Goal: Task Accomplishment & Management: Complete application form

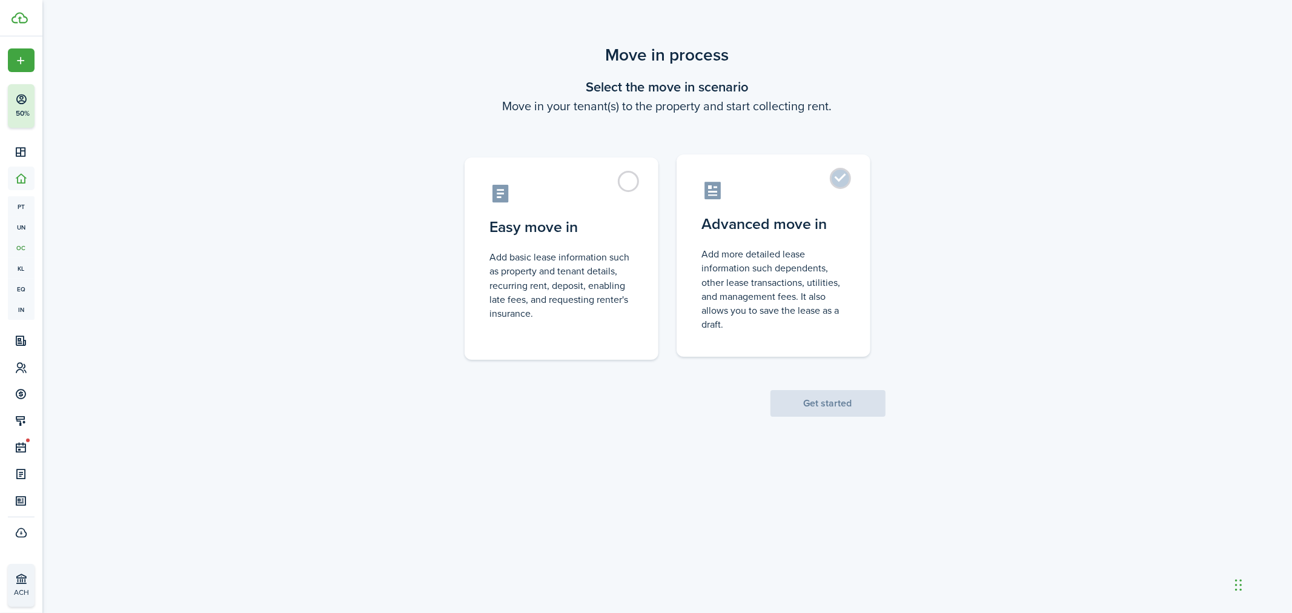
click at [837, 182] on label "Advanced move in Add more detailed lease information such dependents, other lea…" at bounding box center [774, 256] width 194 height 202
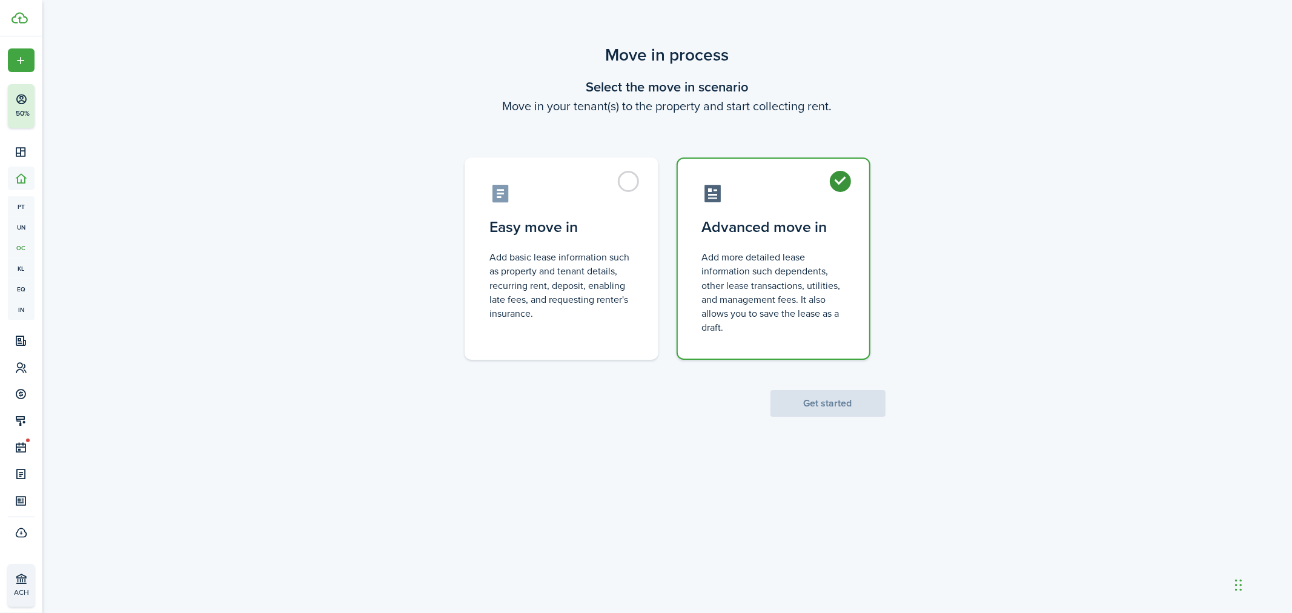
radio input "true"
click at [817, 414] on button "Get started" at bounding box center [828, 403] width 115 height 27
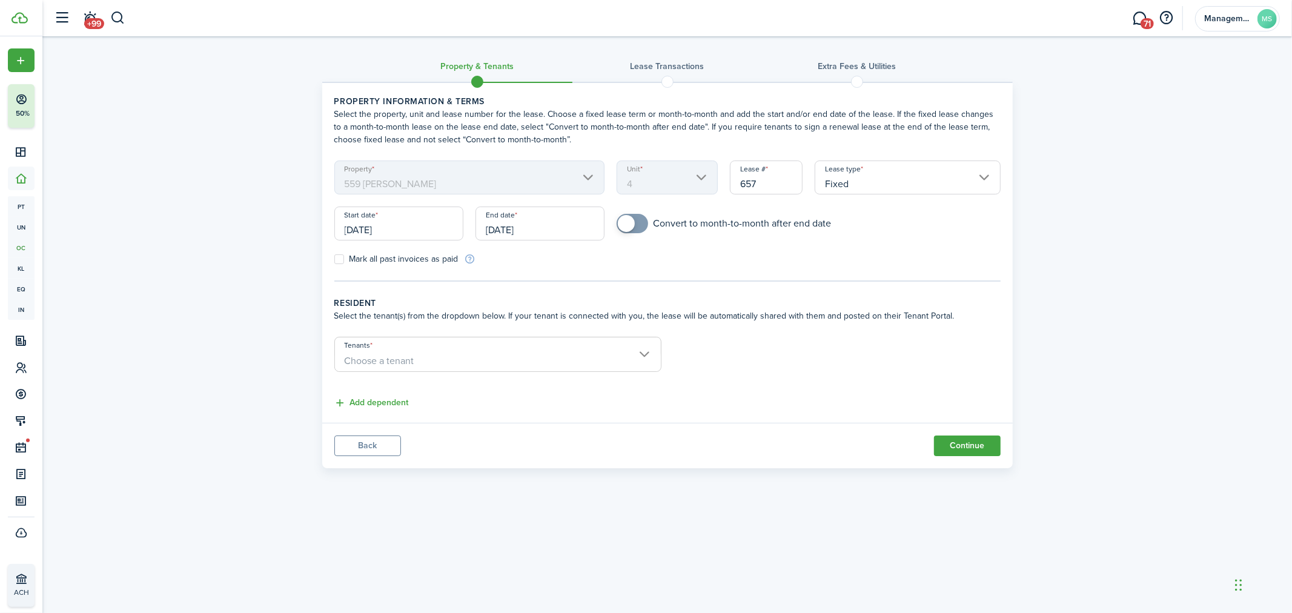
click at [398, 225] on input "[DATE]" at bounding box center [398, 224] width 129 height 34
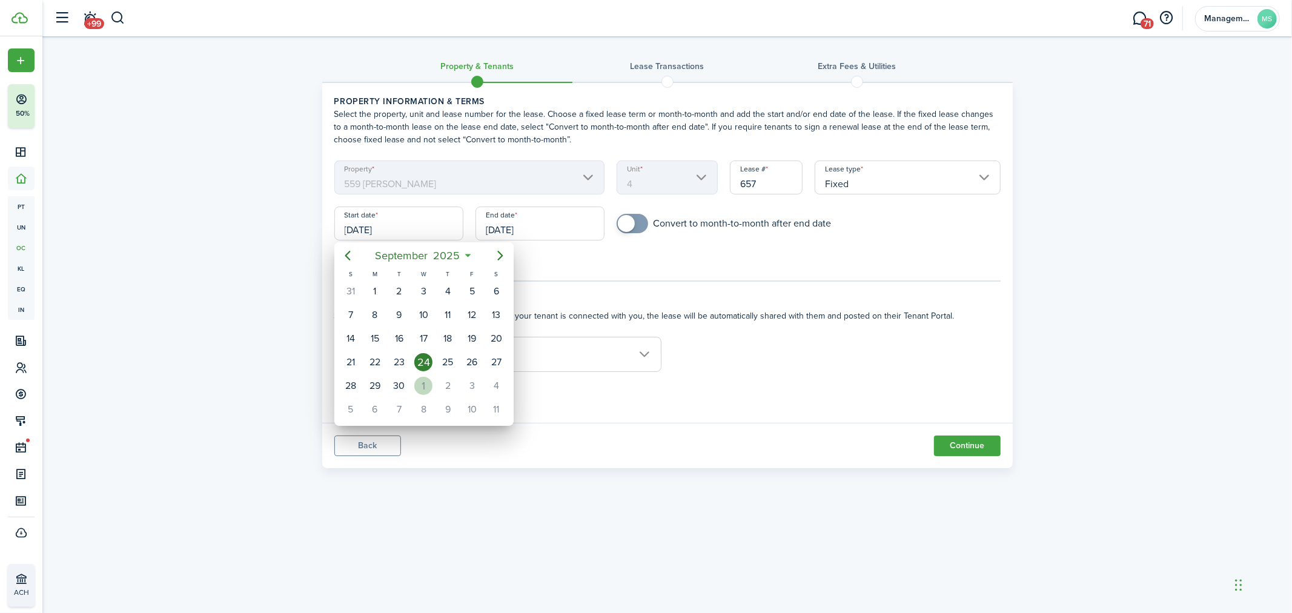
click at [426, 377] on div "1" at bounding box center [423, 386] width 18 height 18
type input "[DATE]"
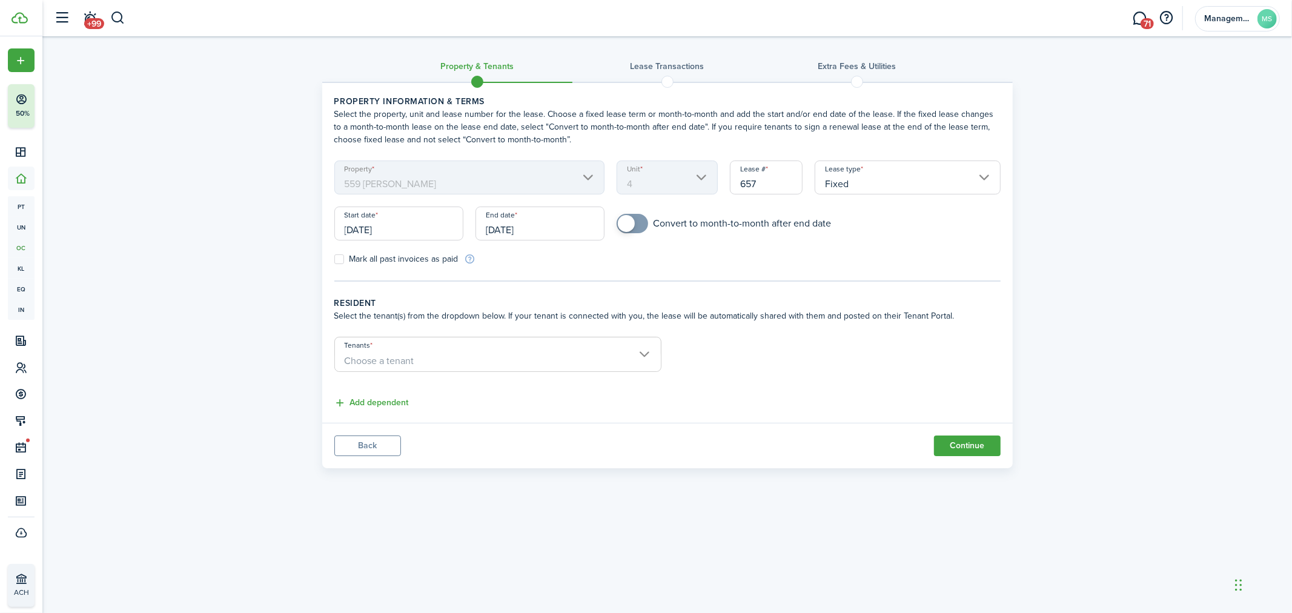
click at [549, 226] on input "[DATE]" at bounding box center [540, 224] width 129 height 34
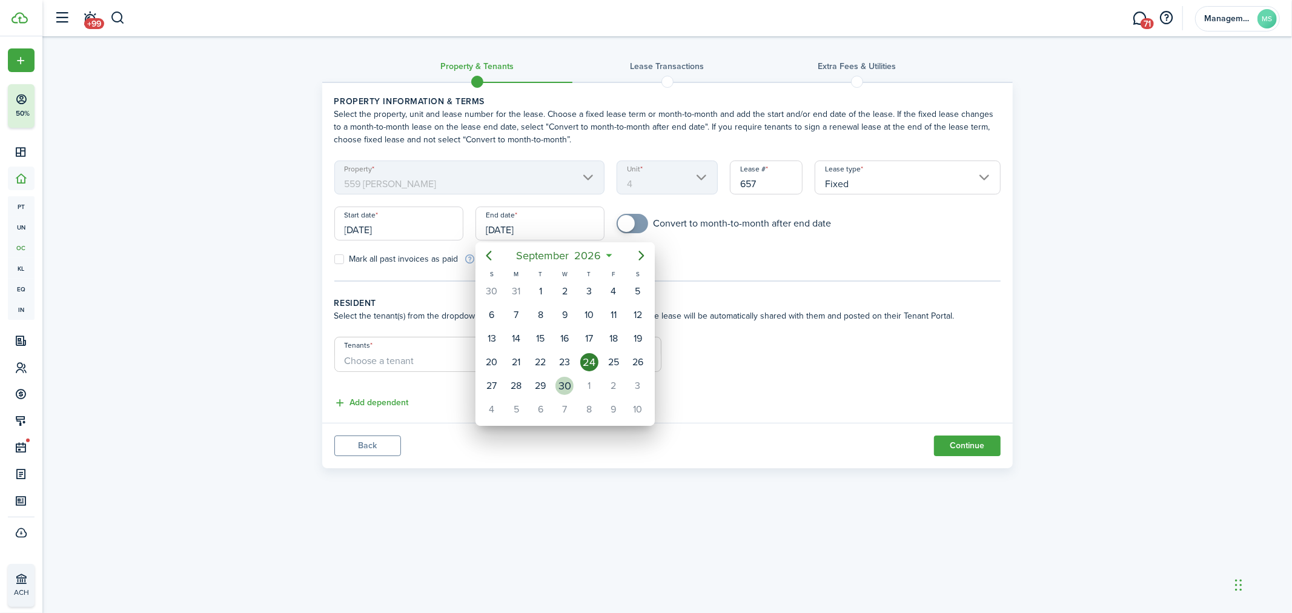
click at [561, 382] on div "30" at bounding box center [565, 386] width 18 height 18
type input "[DATE]"
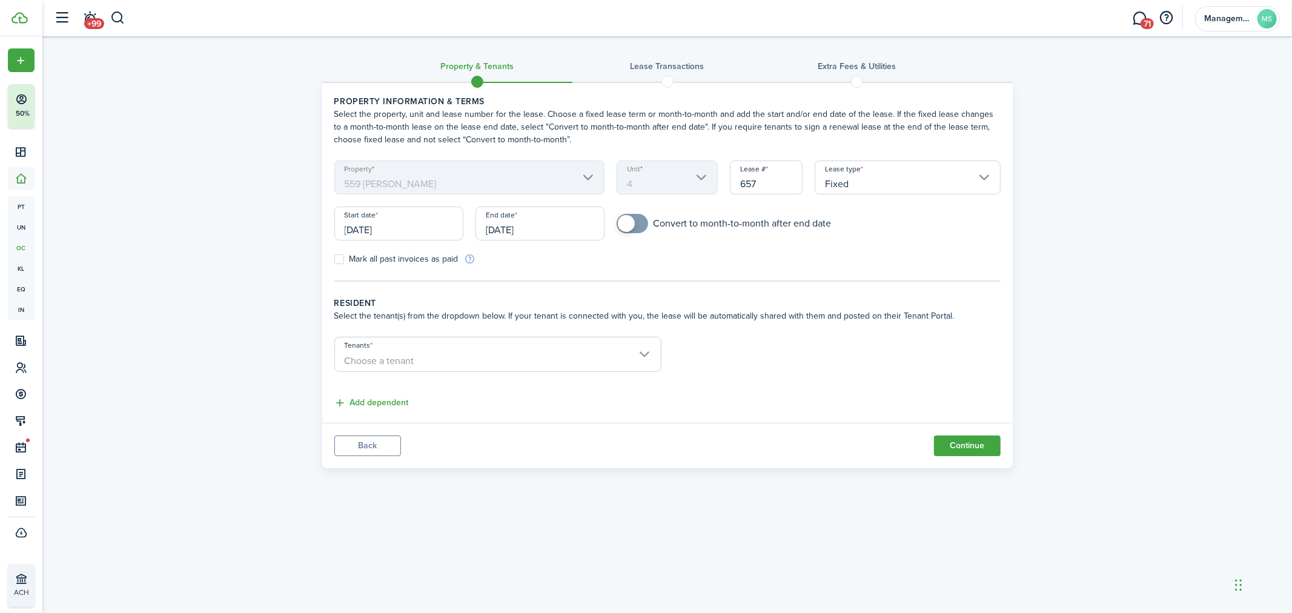
click at [409, 356] on span "Choose a tenant" at bounding box center [380, 361] width 70 height 14
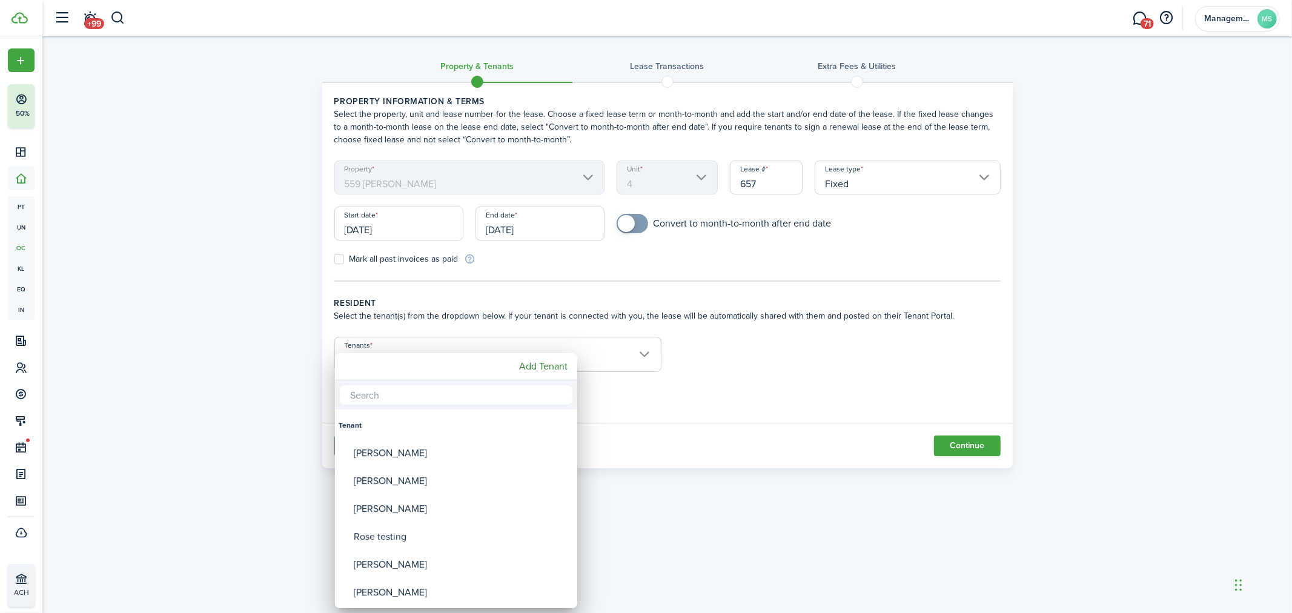
click at [236, 351] on div at bounding box center [646, 306] width 1486 height 807
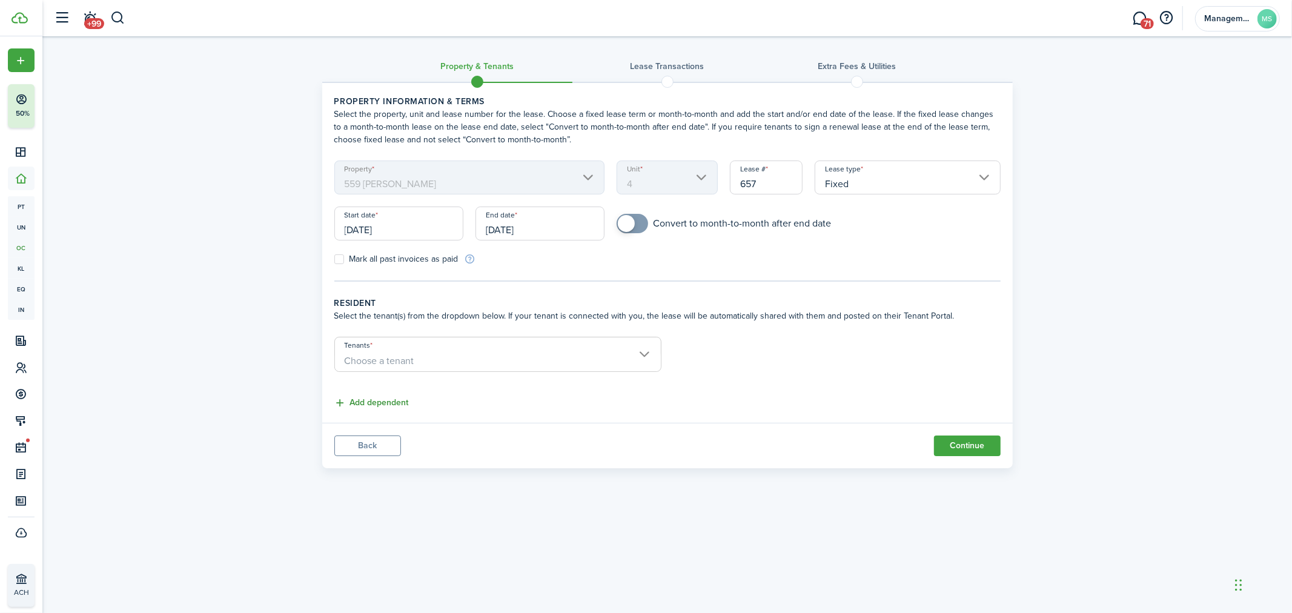
click at [362, 396] on button "Add dependent" at bounding box center [371, 403] width 75 height 14
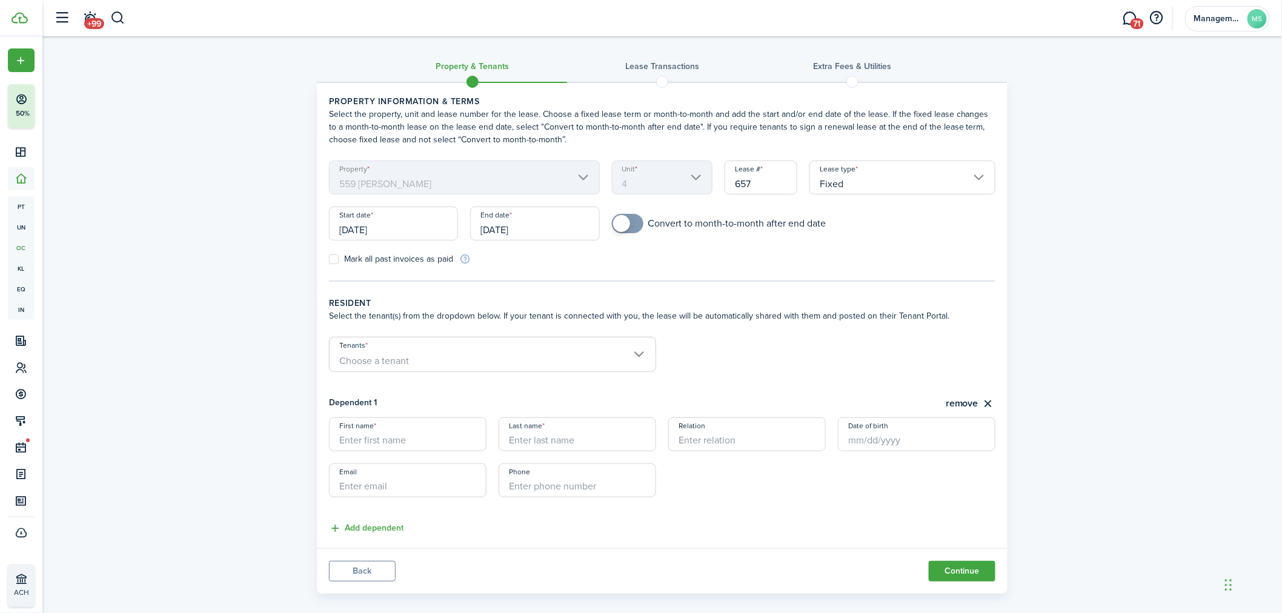
click at [385, 429] on input "First name" at bounding box center [408, 434] width 158 height 34
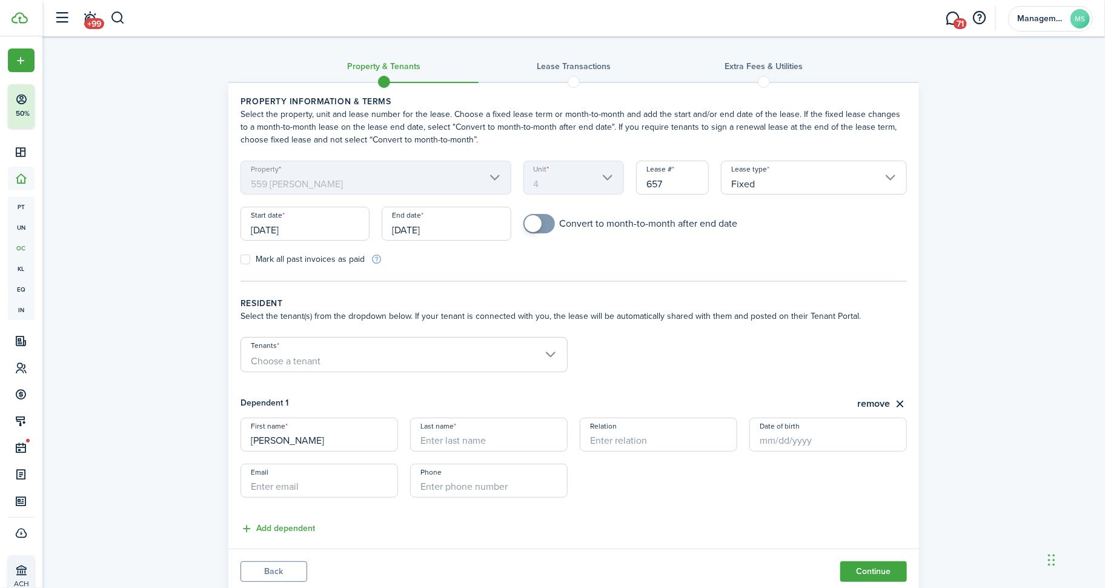
type input "[PERSON_NAME]"
click at [488, 480] on input "+1" at bounding box center [489, 481] width 158 height 34
type input "[PHONE_NUMBER]"
click at [344, 484] on input "Email" at bounding box center [320, 481] width 158 height 34
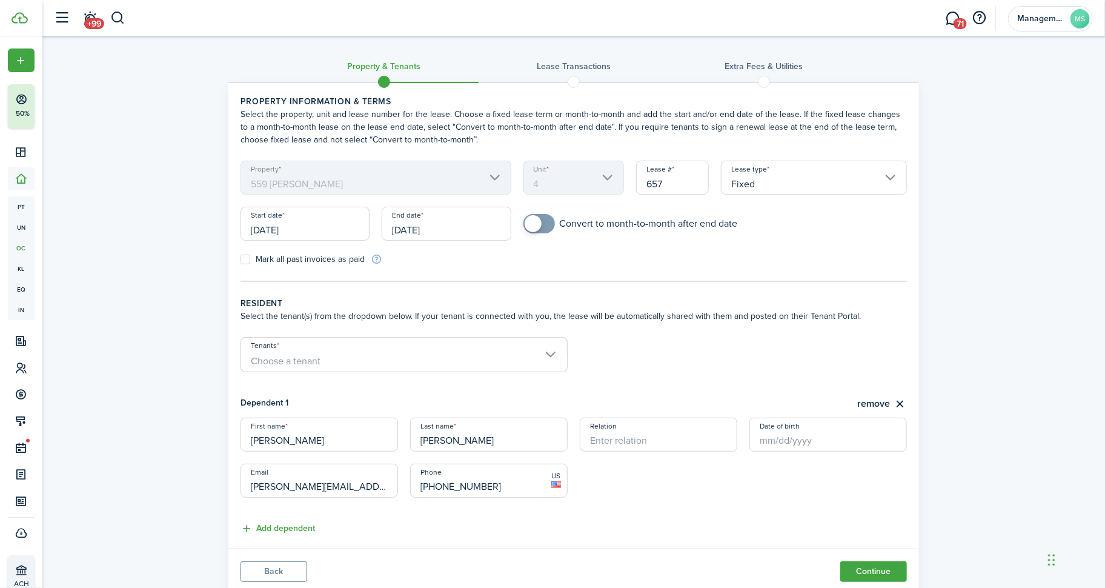
scroll to position [38, 0]
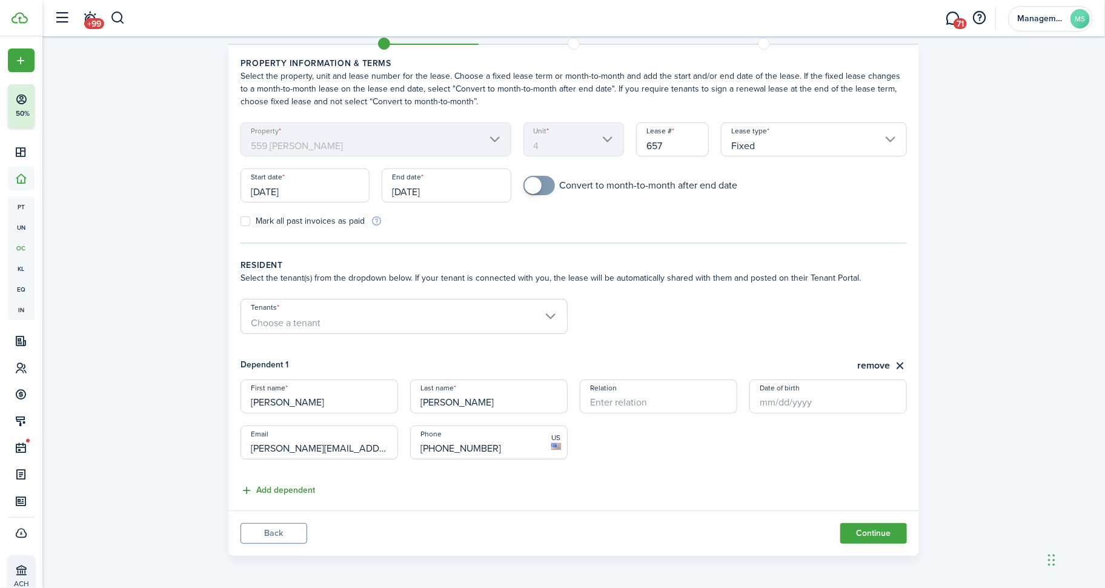
type input "[PERSON_NAME][EMAIL_ADDRESS][PERSON_NAME][PERSON_NAME][DOMAIN_NAME]"
click at [277, 487] on button "Add dependent" at bounding box center [278, 491] width 75 height 14
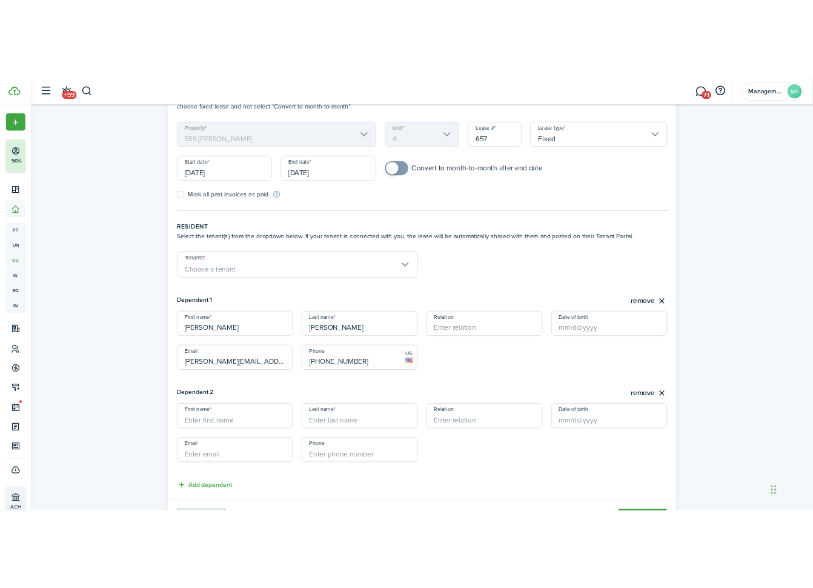
scroll to position [164, 0]
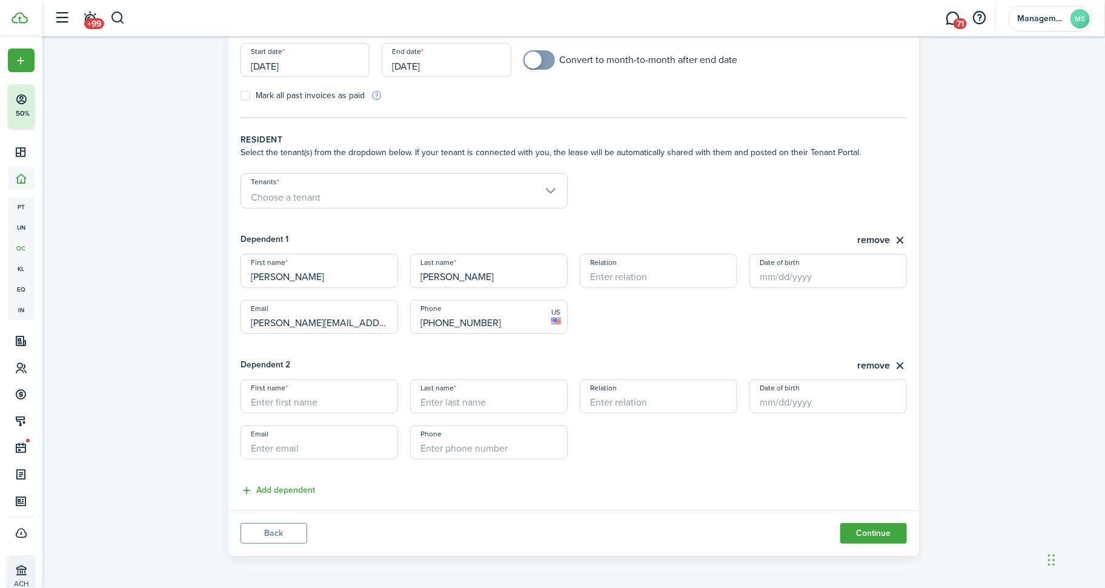
click at [298, 387] on input "First name" at bounding box center [320, 396] width 158 height 34
type input "[PERSON_NAME]"
click at [276, 444] on input "Email" at bounding box center [320, 442] width 158 height 34
type input "[EMAIL_ADDRESS][DOMAIN_NAME]"
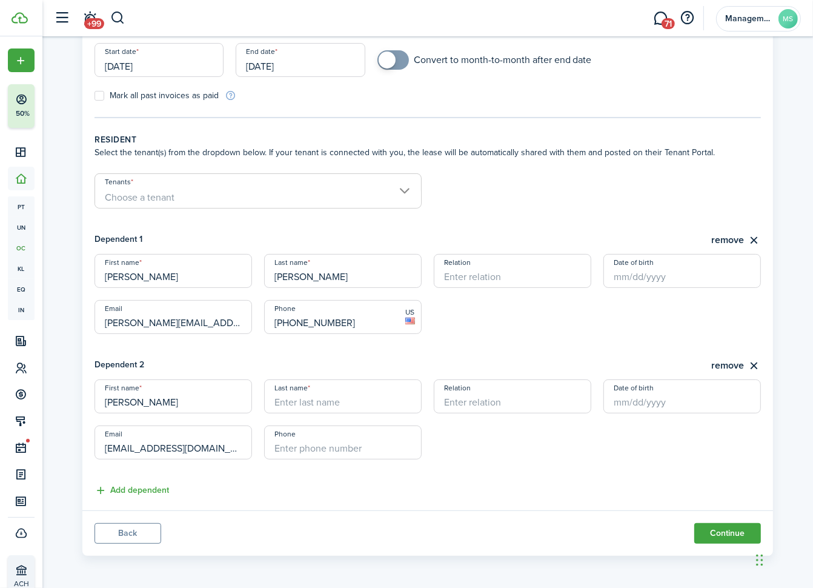
click at [651, 276] on input "Date of birth" at bounding box center [682, 271] width 158 height 34
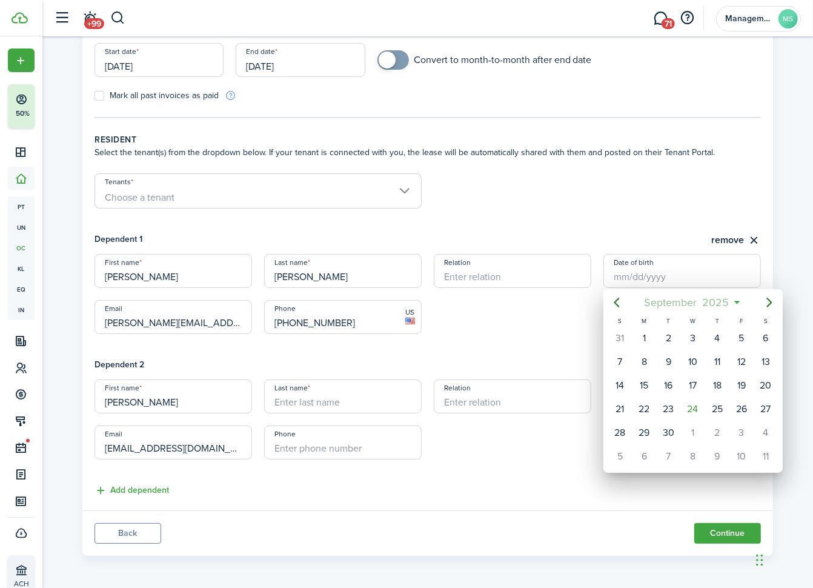
click at [708, 299] on span "2025" at bounding box center [716, 302] width 32 height 22
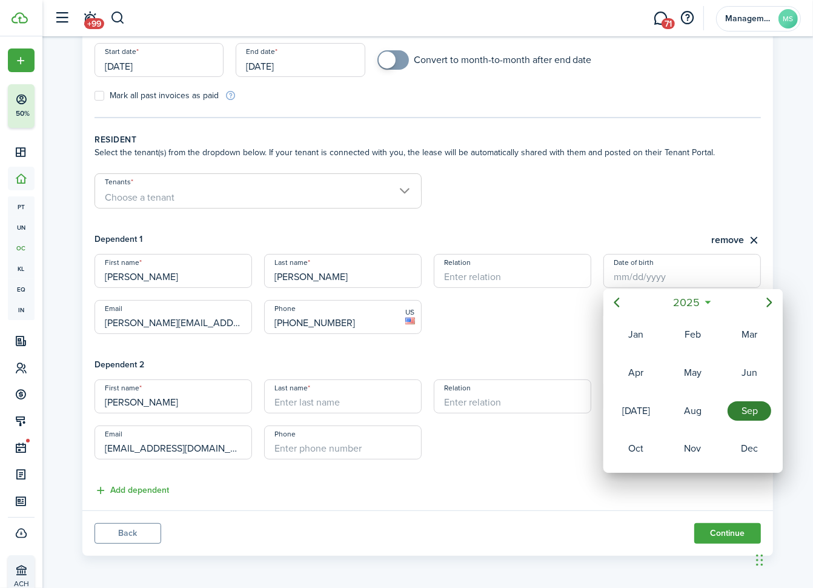
click at [708, 299] on icon at bounding box center [708, 302] width 13 height 12
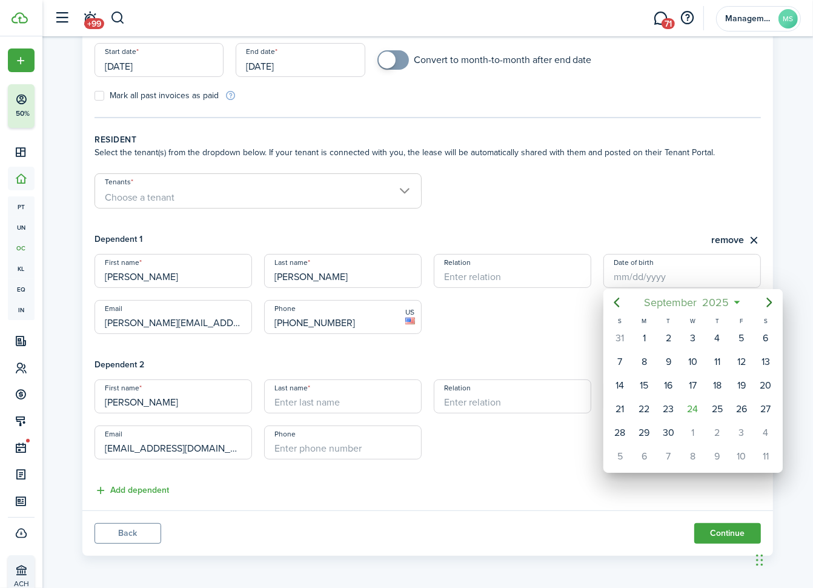
click at [708, 299] on span "2025" at bounding box center [716, 302] width 32 height 22
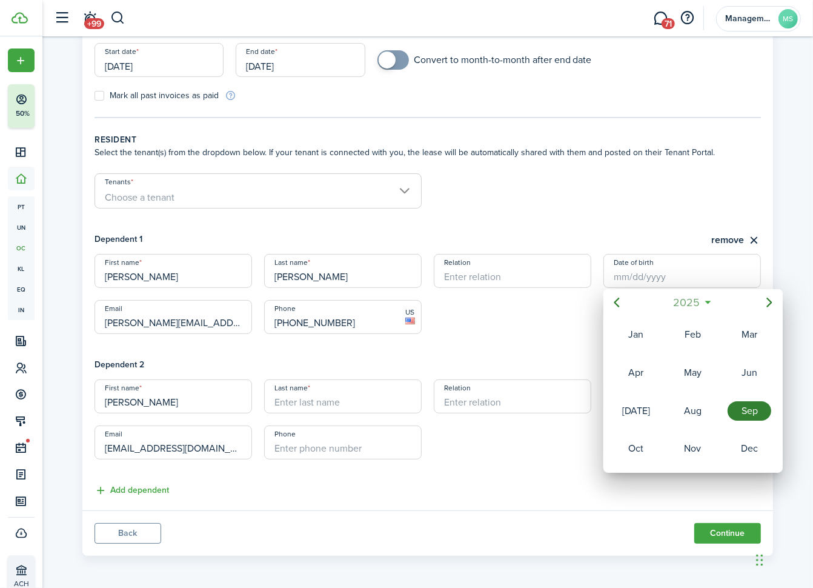
click at [685, 303] on span "2025" at bounding box center [687, 302] width 32 height 22
click at [614, 301] on icon "Previous page" at bounding box center [617, 302] width 15 height 15
click at [619, 305] on icon "Previous page" at bounding box center [617, 302] width 15 height 15
click at [747, 445] on div "1993" at bounding box center [750, 448] width 44 height 19
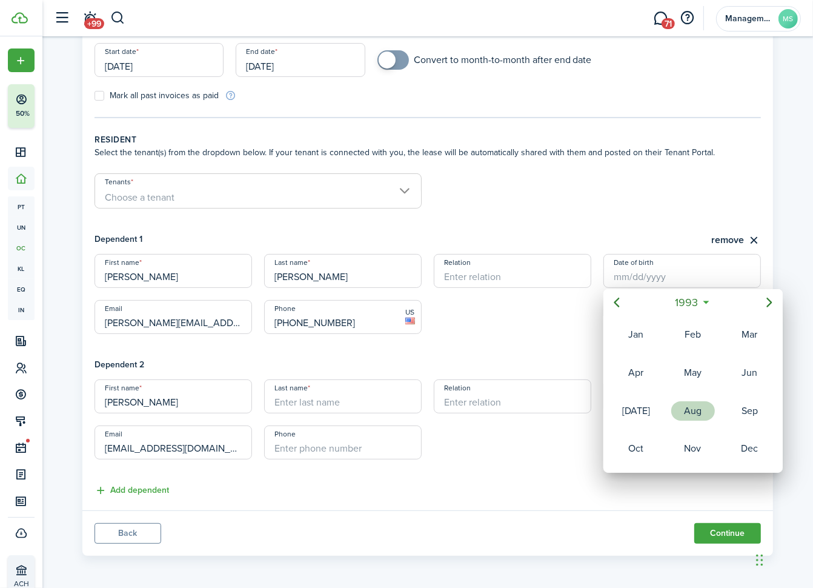
click at [696, 412] on div "Aug" at bounding box center [693, 410] width 44 height 19
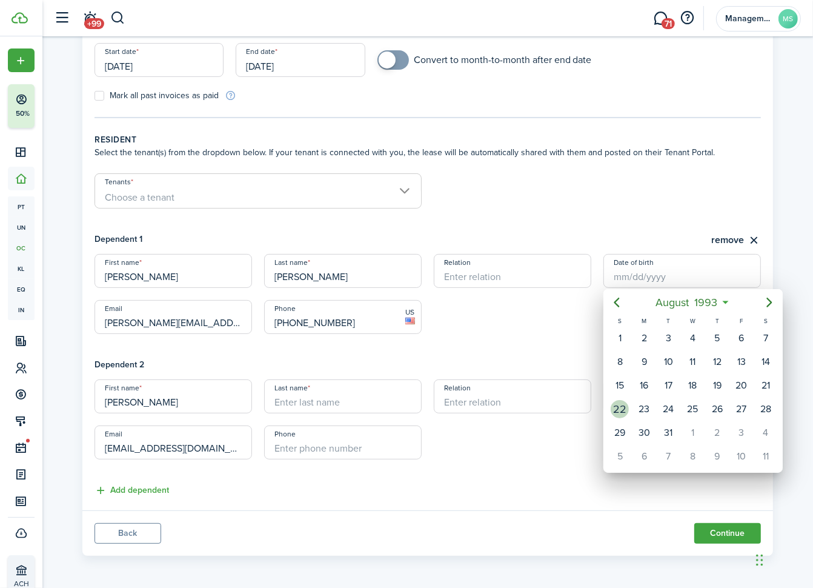
click at [620, 408] on div "22" at bounding box center [620, 409] width 18 height 18
type input "[DATE]"
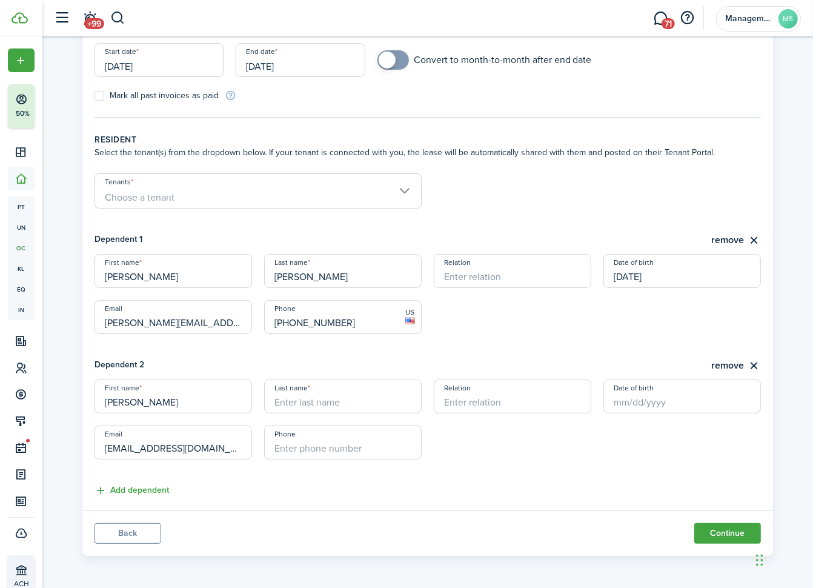
click at [382, 399] on input "Last name" at bounding box center [343, 396] width 158 height 34
type input "Furcall"
click at [618, 398] on input "Date of birth" at bounding box center [682, 396] width 158 height 34
type input "boyfriend"
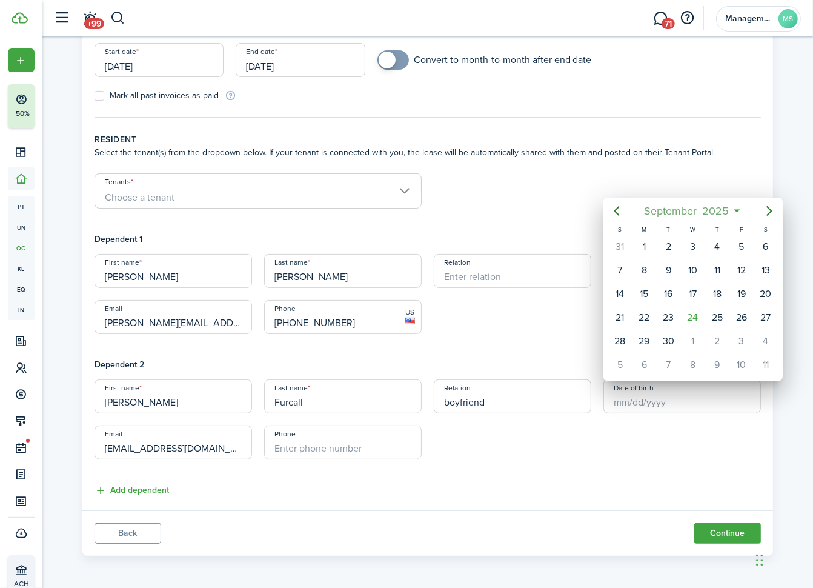
click at [722, 211] on span "2025" at bounding box center [716, 211] width 32 height 22
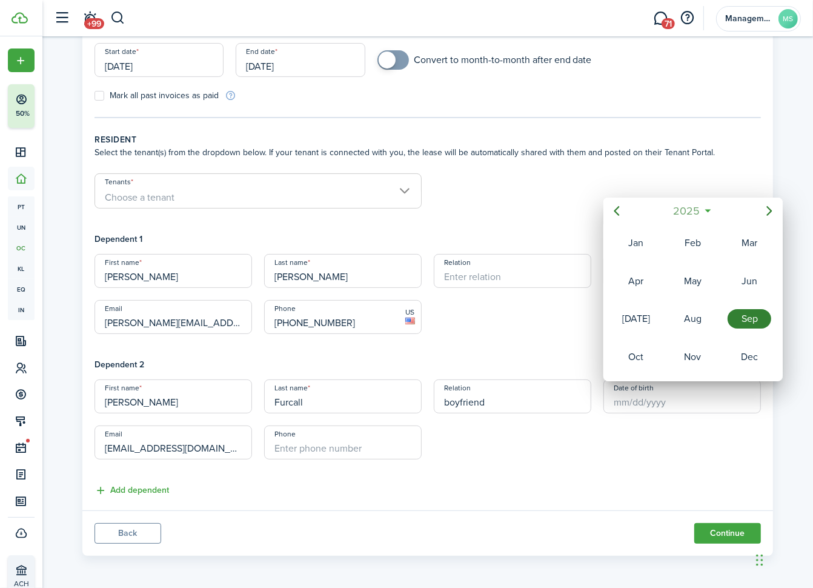
click at [673, 209] on span "2025" at bounding box center [687, 211] width 32 height 22
click at [622, 213] on icon "Previous page" at bounding box center [617, 211] width 15 height 15
click at [627, 244] on div "1994" at bounding box center [636, 242] width 44 height 19
click at [691, 322] on div "Aug" at bounding box center [693, 318] width 44 height 19
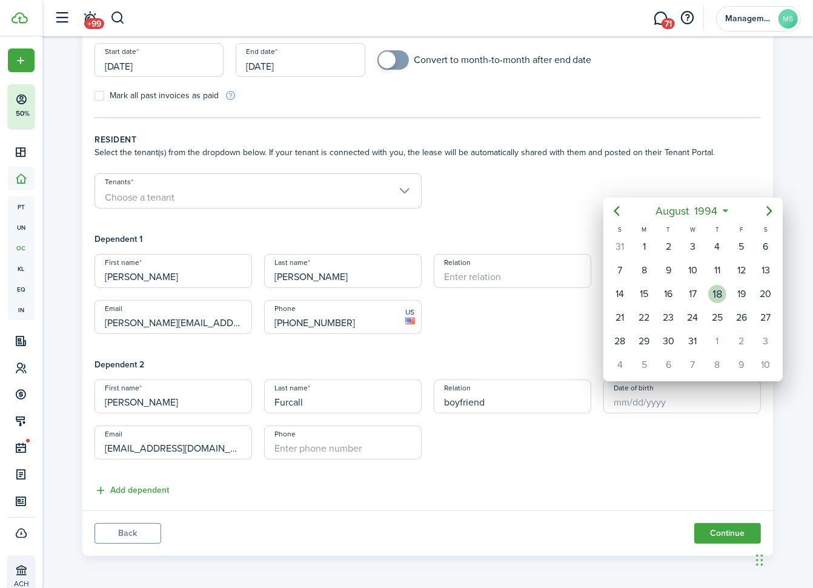
click at [719, 293] on div "18" at bounding box center [717, 294] width 18 height 18
type input "[DATE]"
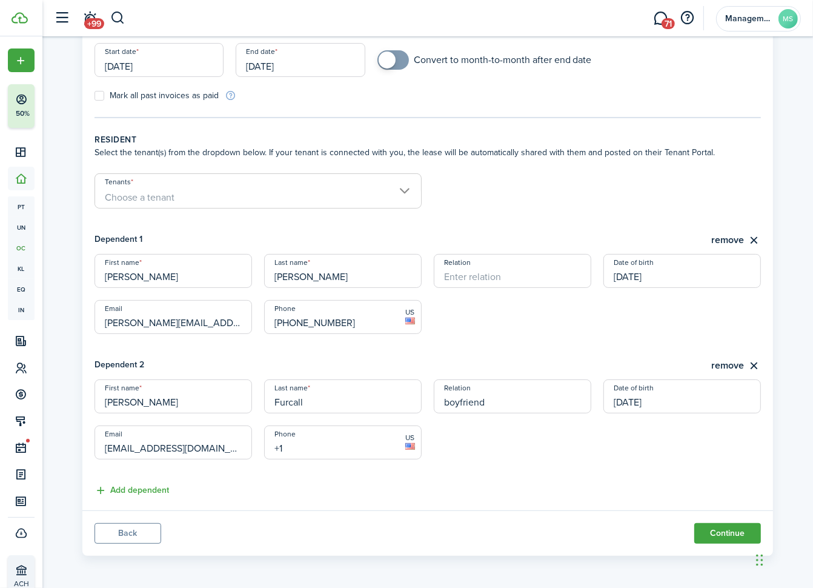
click at [368, 443] on input "+1" at bounding box center [343, 442] width 158 height 34
type input "[PHONE_NUMBER]"
click at [510, 482] on div "Dependent 1 remove First name [PERSON_NAME] Last name [PERSON_NAME] Relation Da…" at bounding box center [427, 360] width 679 height 278
click at [404, 193] on span "Choose a tenant" at bounding box center [258, 197] width 326 height 21
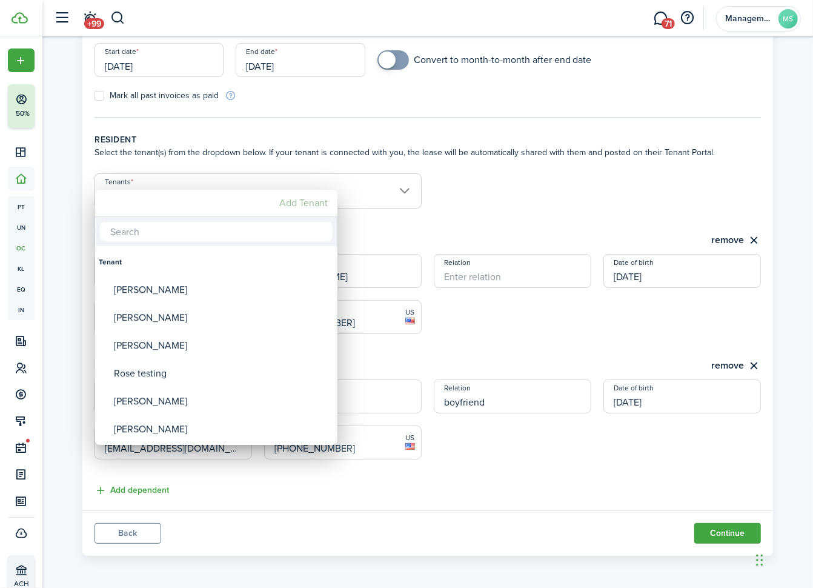
click at [316, 203] on mbsc-button "Add Tenant" at bounding box center [303, 203] width 58 height 22
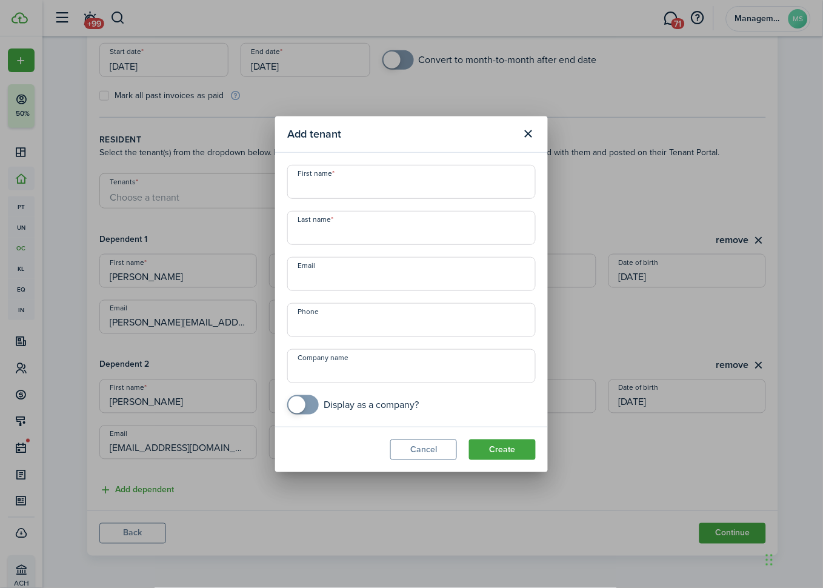
click at [319, 191] on input "First name" at bounding box center [411, 182] width 248 height 34
type input "[PERSON_NAME]"
click at [528, 133] on button "Close modal" at bounding box center [528, 134] width 21 height 21
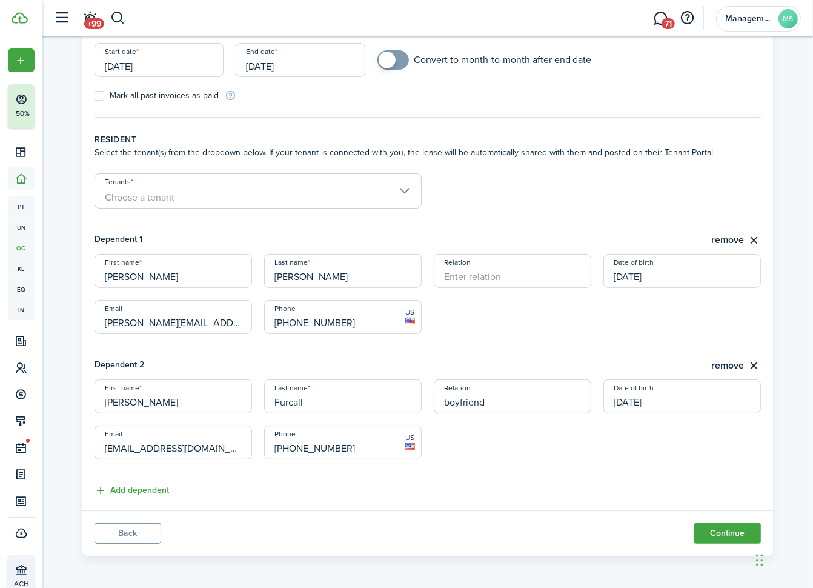
drag, startPoint x: 234, startPoint y: 318, endPoint x: 105, endPoint y: 335, distance: 130.2
click at [105, 335] on lease-dependent-form "First name [PERSON_NAME] Last name [PERSON_NAME] Relation Date of birth [DEMOGR…" at bounding box center [428, 300] width 666 height 92
click at [734, 238] on button "remove" at bounding box center [736, 240] width 50 height 15
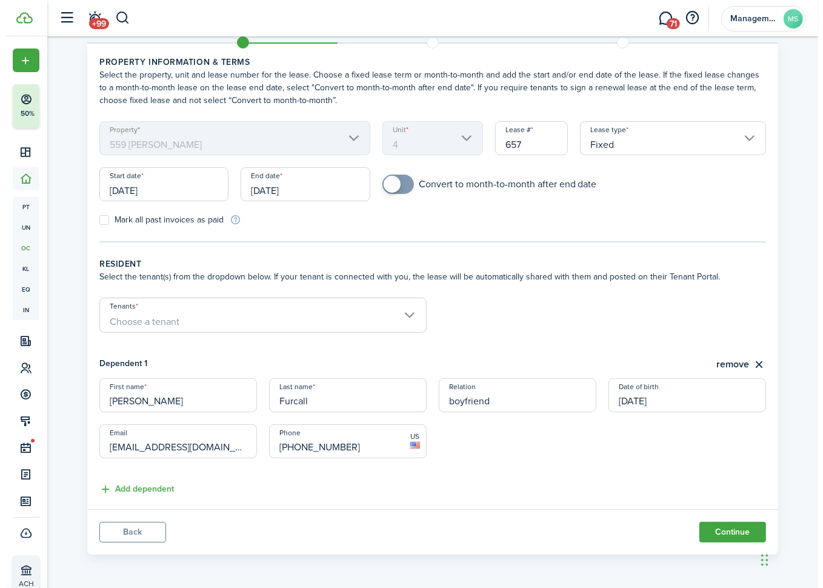
scroll to position [38, 0]
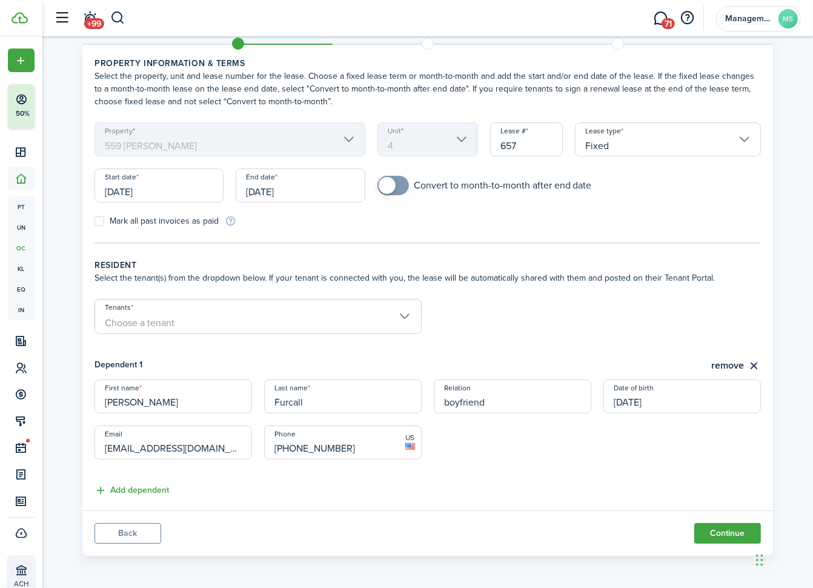
click at [142, 319] on span "Choose a tenant" at bounding box center [140, 323] width 70 height 14
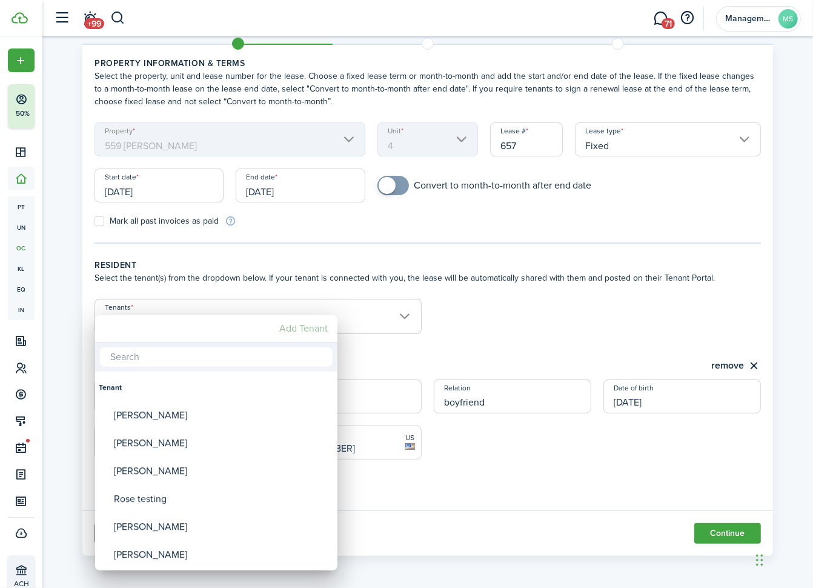
click at [287, 326] on mbsc-button "Add Tenant" at bounding box center [303, 328] width 58 height 22
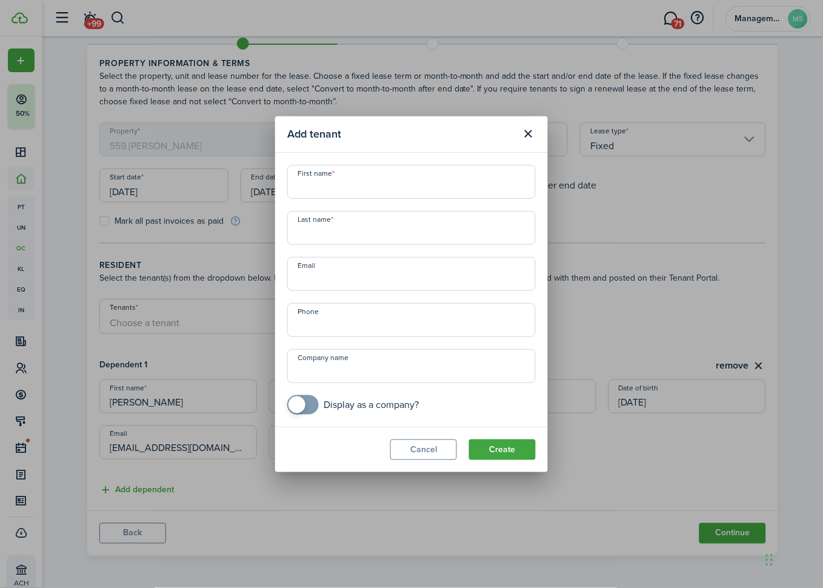
click at [382, 196] on input "First name" at bounding box center [411, 182] width 248 height 34
type input "[PERSON_NAME]"
click at [342, 228] on input "Last name" at bounding box center [411, 228] width 248 height 34
type input "[PERSON_NAME]"
paste input "[PERSON_NAME][EMAIL_ADDRESS][PERSON_NAME][PERSON_NAME][DOMAIN_NAME]"
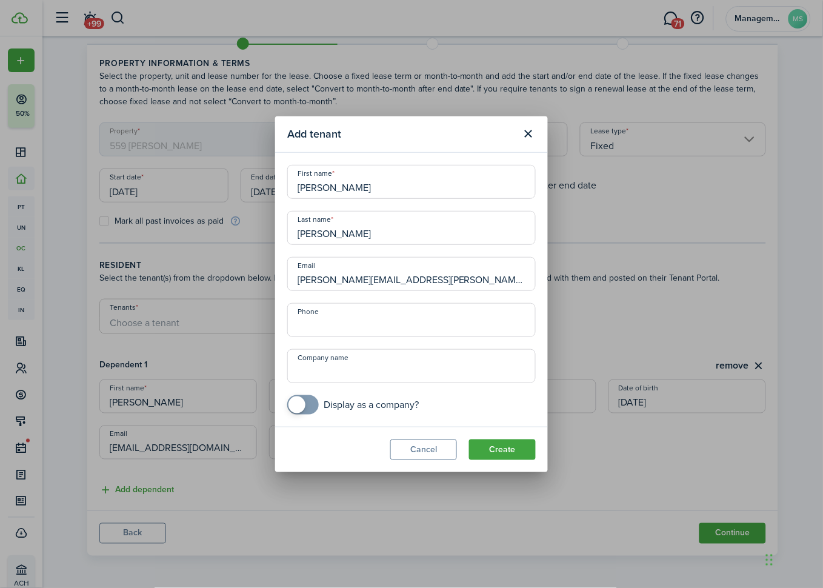
type input "[PERSON_NAME][EMAIL_ADDRESS][PERSON_NAME][PERSON_NAME][DOMAIN_NAME]"
type input "[PHONE_NUMBER]"
click at [491, 447] on button "Create" at bounding box center [502, 449] width 67 height 21
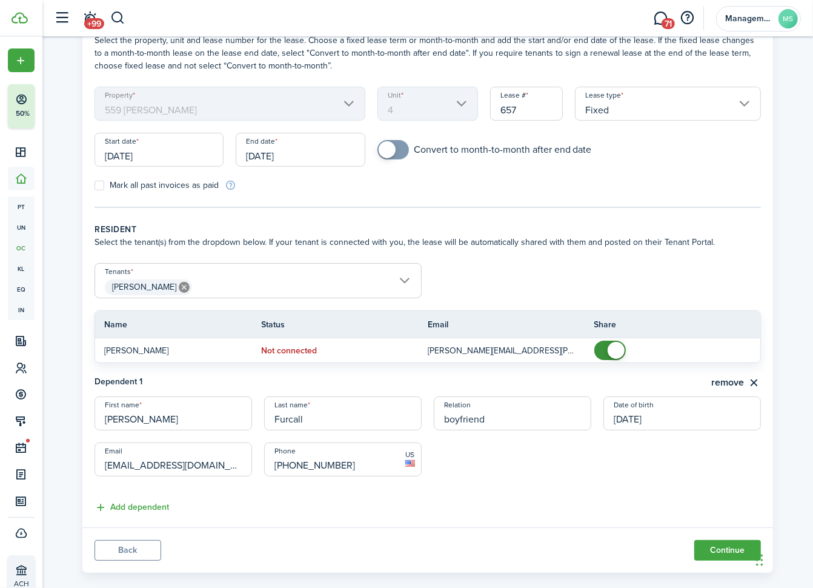
scroll to position [91, 0]
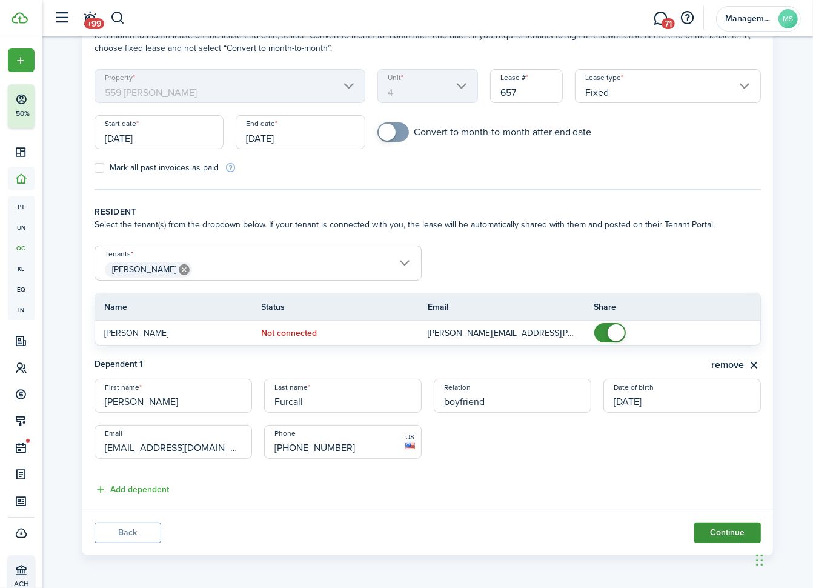
click at [728, 533] on button "Continue" at bounding box center [727, 532] width 67 height 21
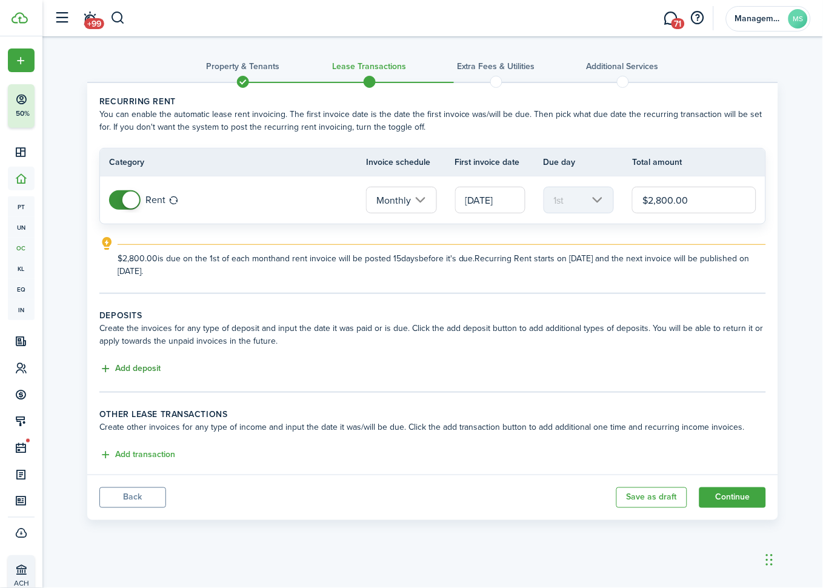
click at [156, 366] on button "Add deposit" at bounding box center [129, 369] width 61 height 14
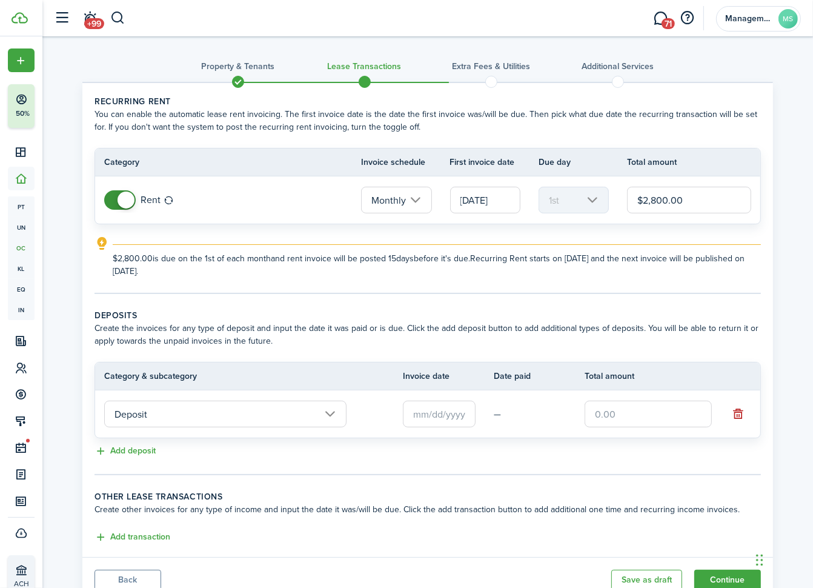
click at [162, 410] on input "Deposit" at bounding box center [225, 414] width 242 height 27
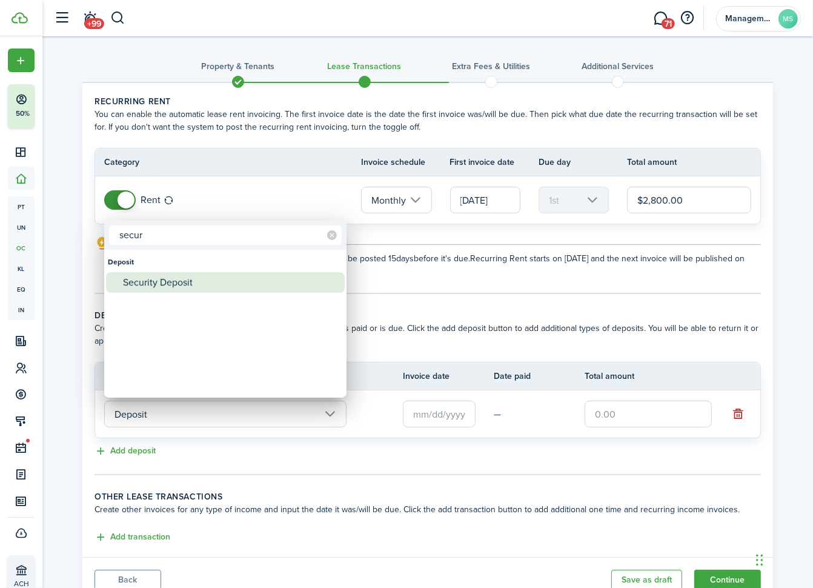
type input "secur"
click at [178, 282] on div "Security Deposit" at bounding box center [230, 282] width 214 height 21
type input "Deposit / Security Deposit"
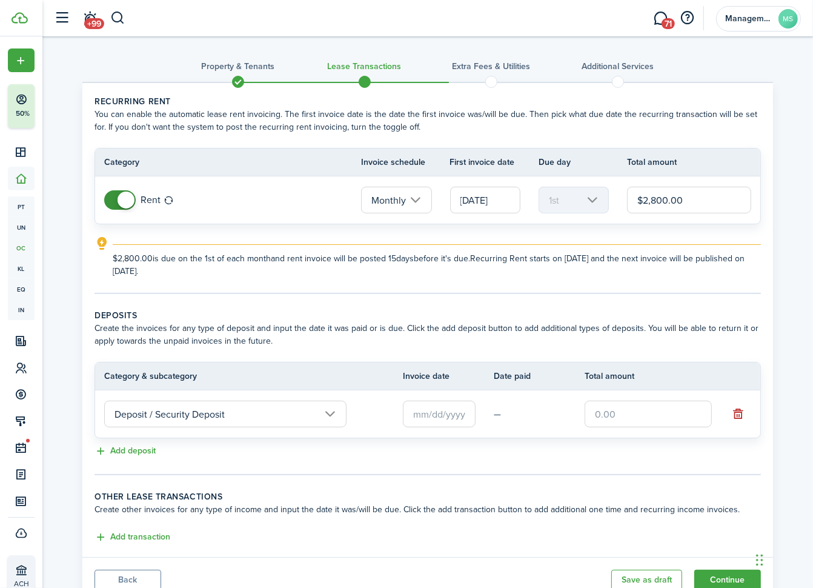
click at [437, 416] on input "text" at bounding box center [439, 414] width 73 height 27
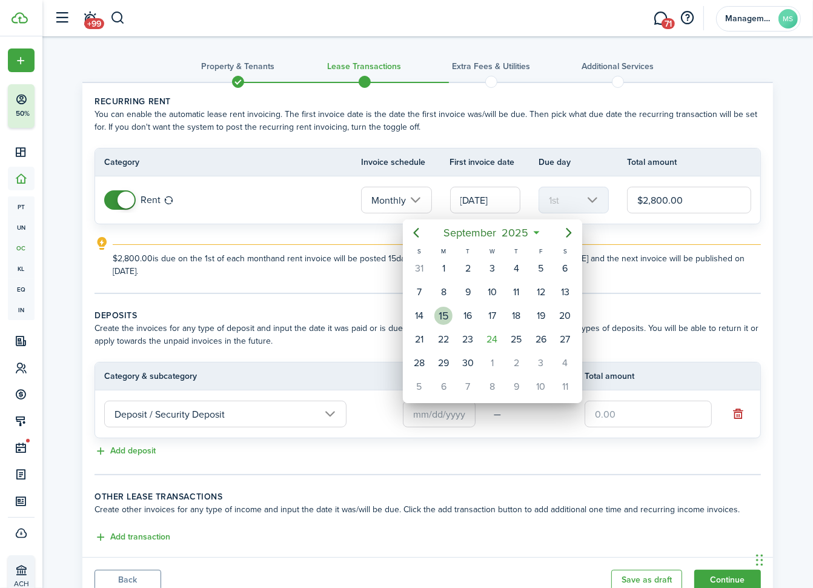
click at [444, 311] on div "15" at bounding box center [443, 316] width 18 height 18
type input "[DATE]"
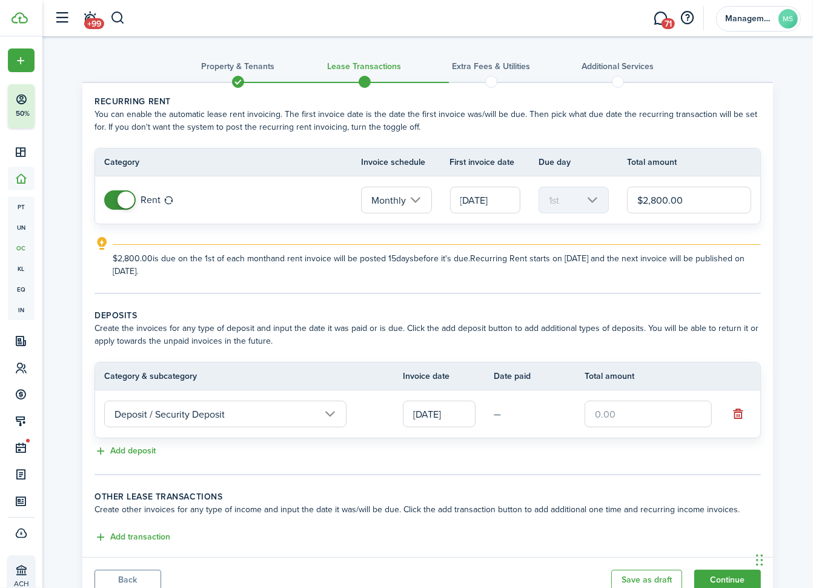
click at [602, 410] on input "text" at bounding box center [648, 414] width 127 height 27
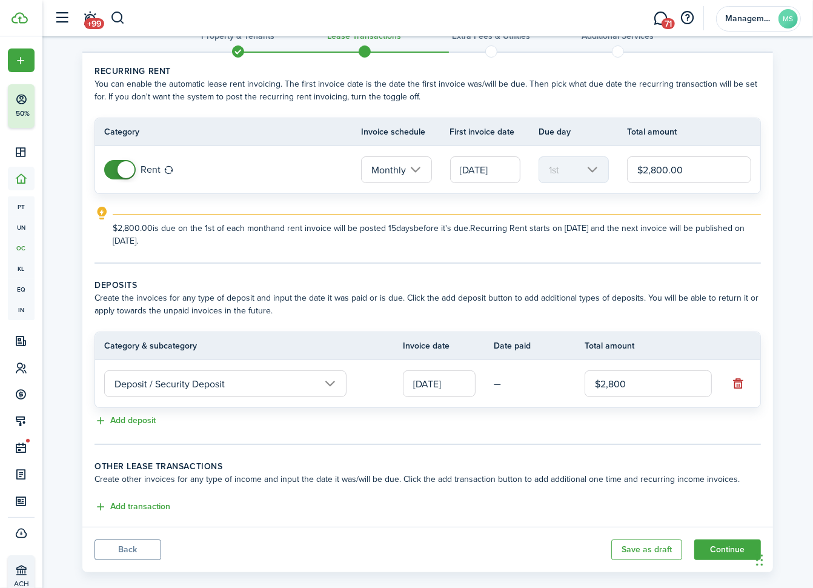
scroll to position [47, 0]
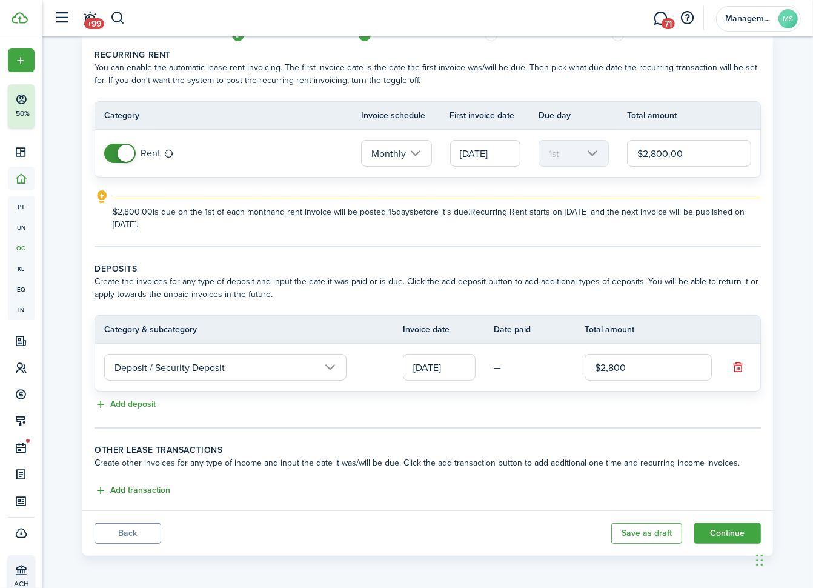
type input "$2,800.00"
click at [125, 488] on button "Add transaction" at bounding box center [133, 491] width 76 height 14
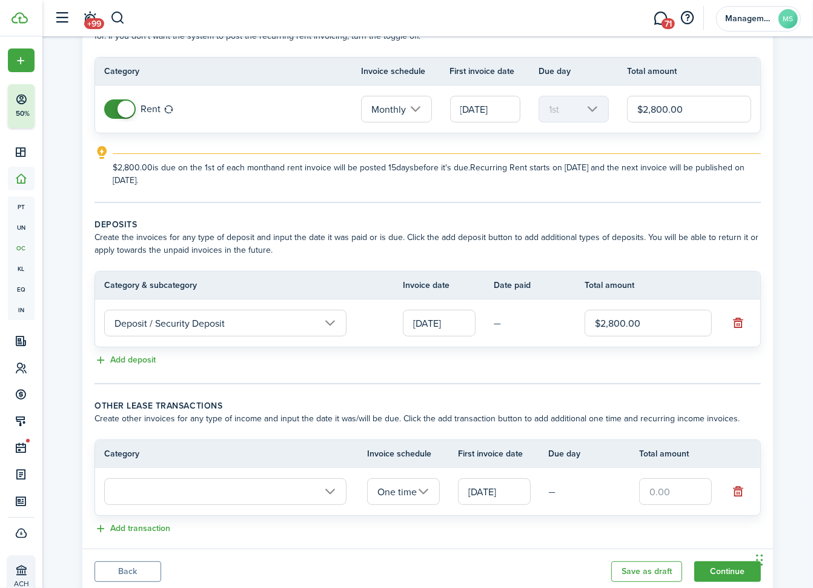
scroll to position [130, 0]
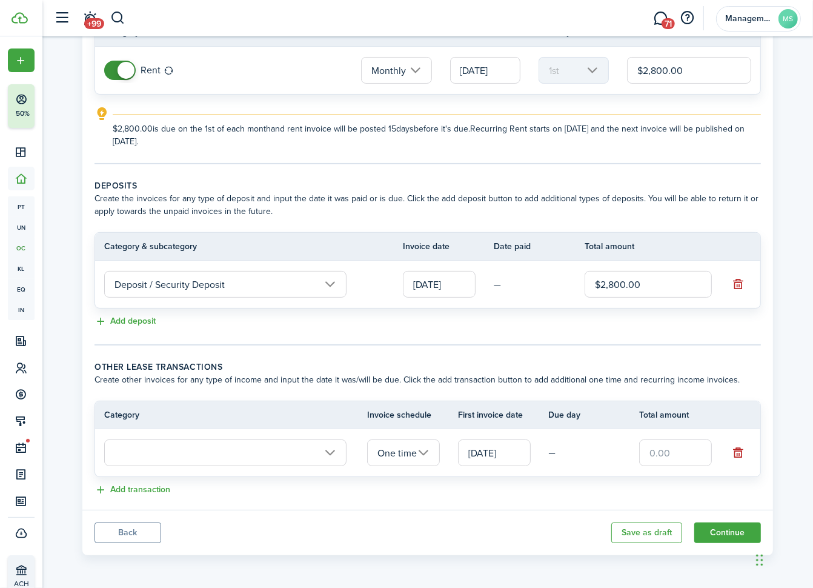
click at [161, 437] on td at bounding box center [231, 452] width 272 height 33
click at [159, 452] on input "text" at bounding box center [225, 452] width 242 height 27
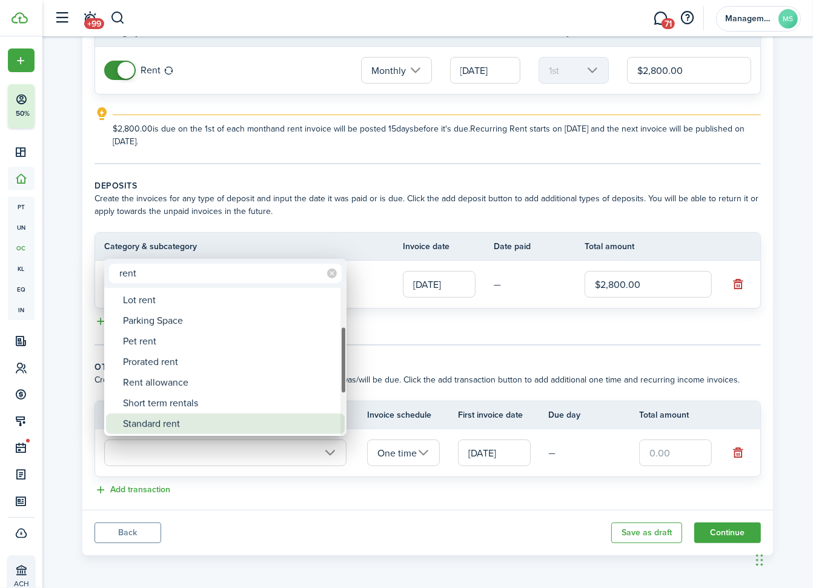
type input "rent"
click at [177, 416] on div "Standard rent" at bounding box center [230, 423] width 214 height 21
type input "Rent / Standard rent"
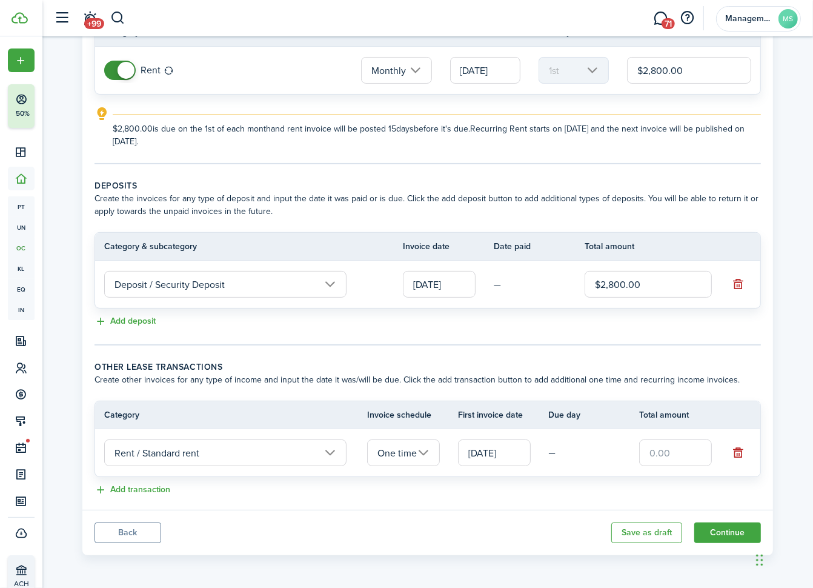
click at [663, 453] on input "text" at bounding box center [675, 452] width 73 height 27
type input "$2,800.00"
click at [125, 70] on span at bounding box center [126, 70] width 17 height 17
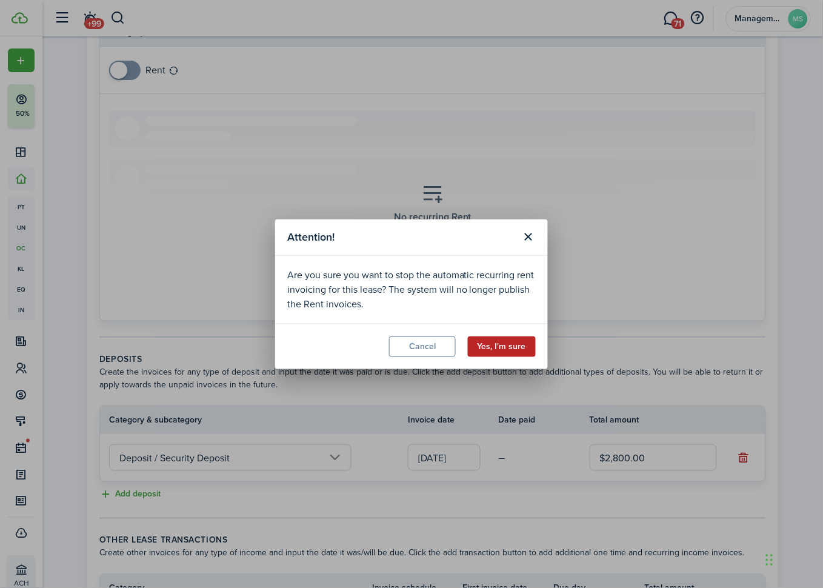
click at [491, 345] on button "Yes, I'm sure" at bounding box center [502, 346] width 68 height 21
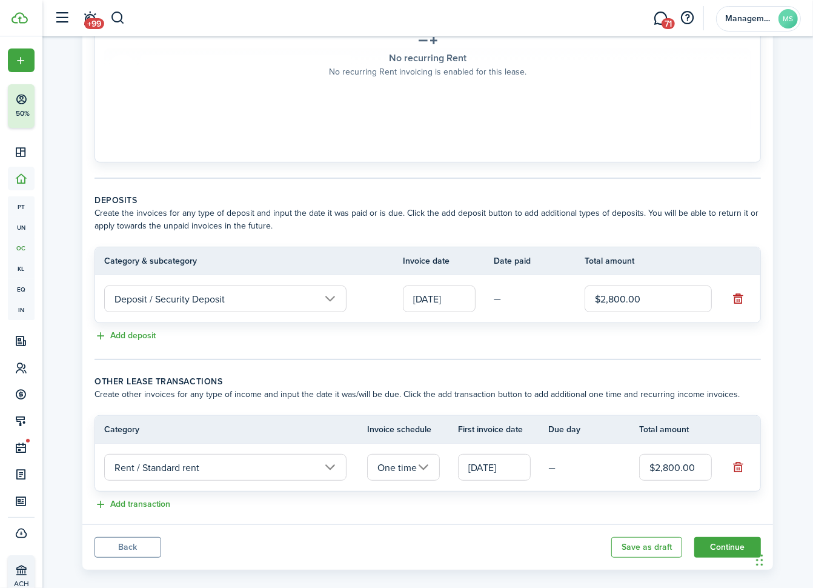
scroll to position [303, 0]
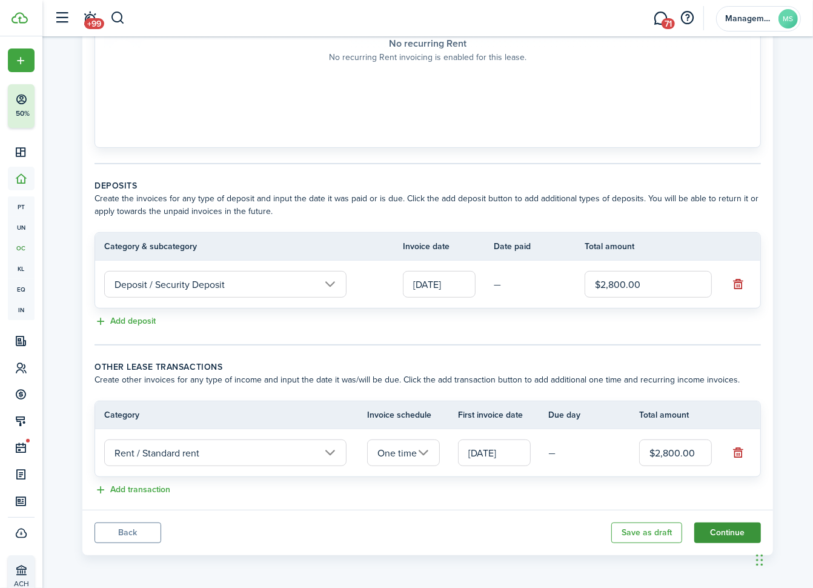
click at [734, 530] on button "Continue" at bounding box center [727, 532] width 67 height 21
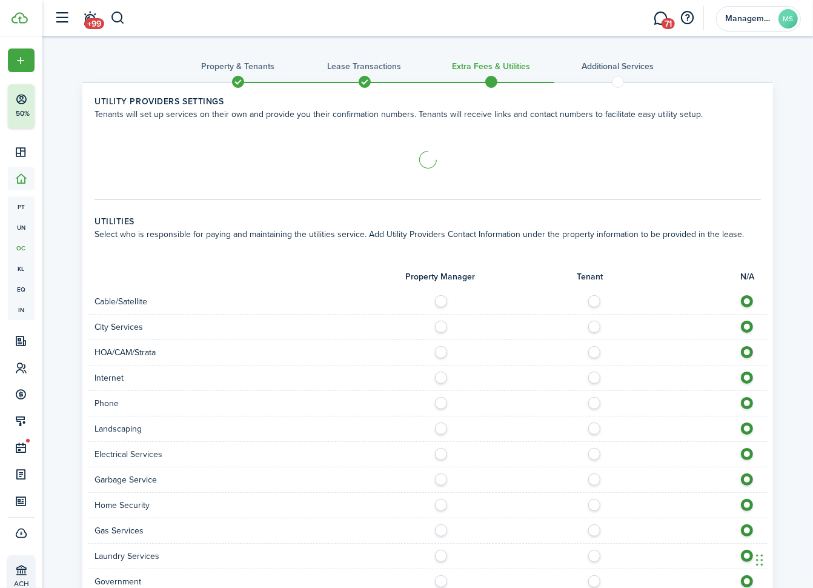
click at [595, 299] on label at bounding box center [597, 298] width 21 height 6
radio input "true"
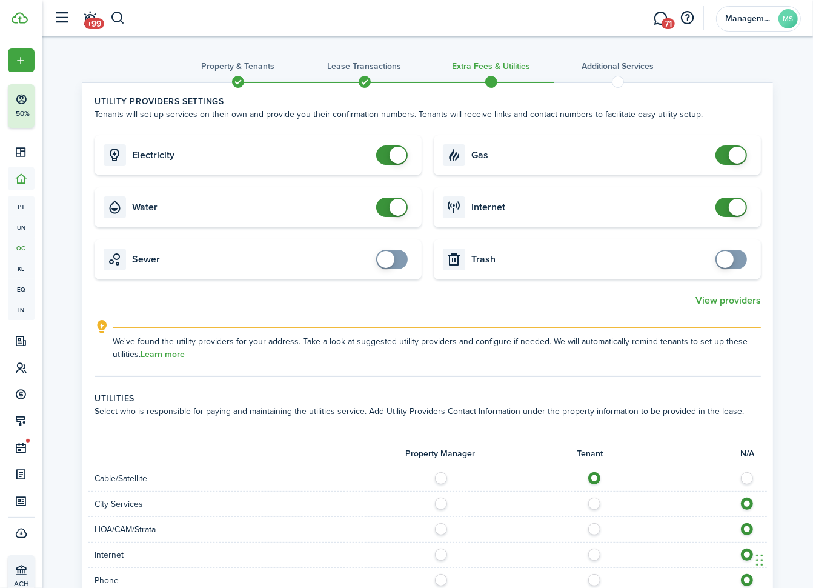
checkbox input "false"
click at [395, 210] on span at bounding box center [398, 207] width 17 height 17
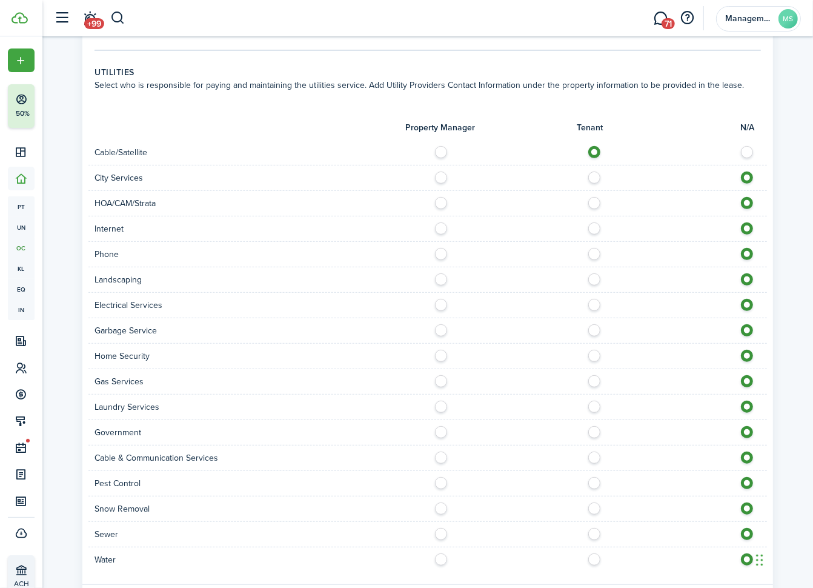
scroll to position [401, 0]
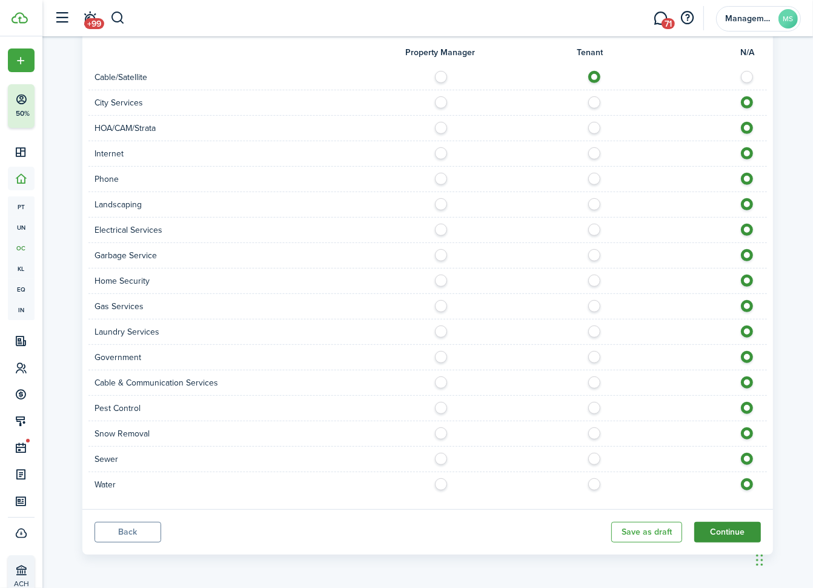
click at [732, 531] on button "Continue" at bounding box center [727, 532] width 67 height 21
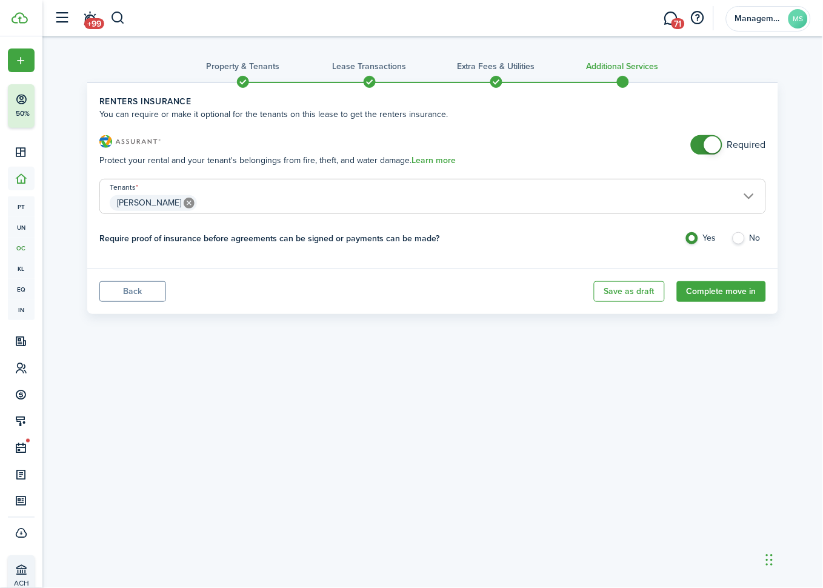
checkbox input "false"
click at [705, 144] on span at bounding box center [712, 144] width 17 height 17
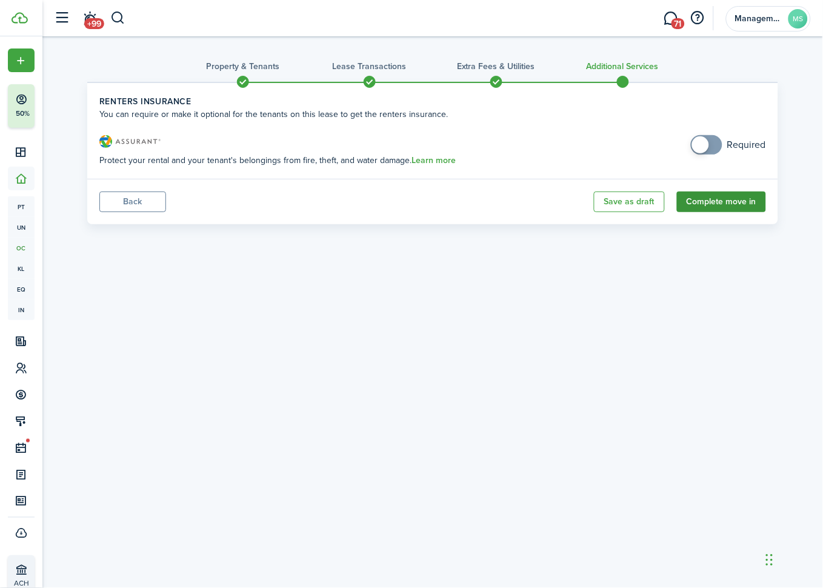
click at [697, 200] on button "Complete move in" at bounding box center [721, 201] width 89 height 21
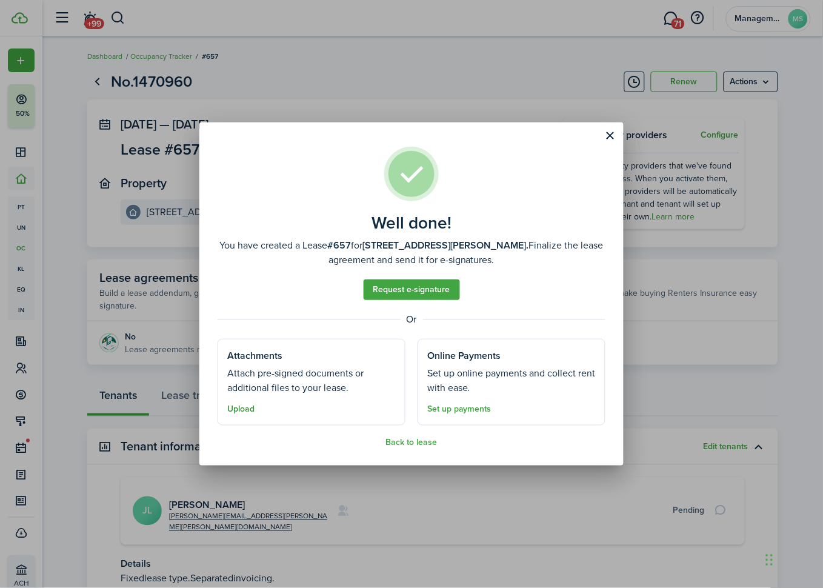
click at [242, 406] on button "Upload" at bounding box center [240, 409] width 27 height 10
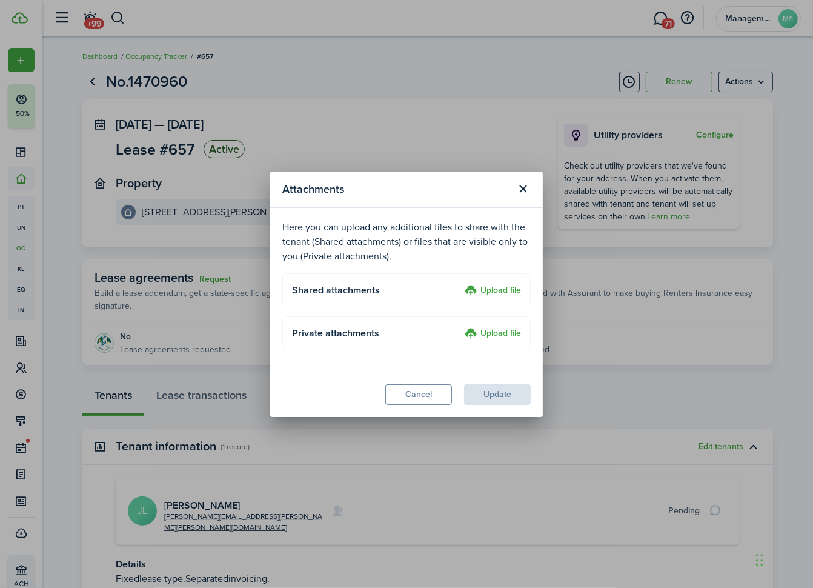
click at [482, 290] on label "Upload file" at bounding box center [493, 291] width 56 height 15
click at [460, 284] on input "Upload file" at bounding box center [460, 284] width 0 height 0
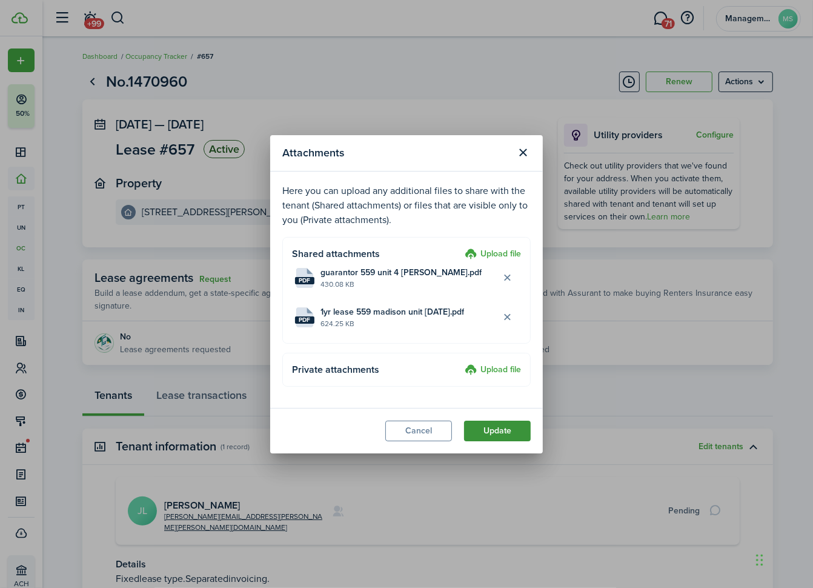
click at [508, 425] on button "Update" at bounding box center [497, 430] width 67 height 21
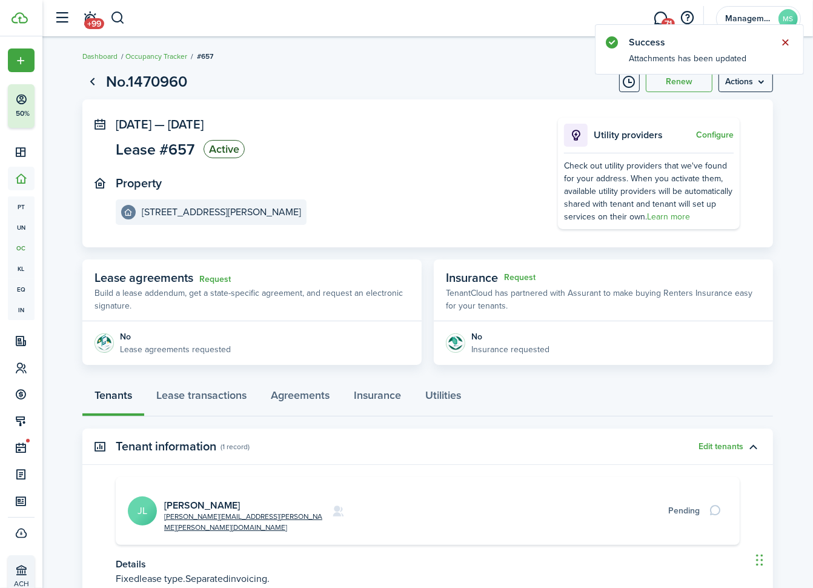
click at [783, 41] on button "Close notify" at bounding box center [785, 42] width 17 height 17
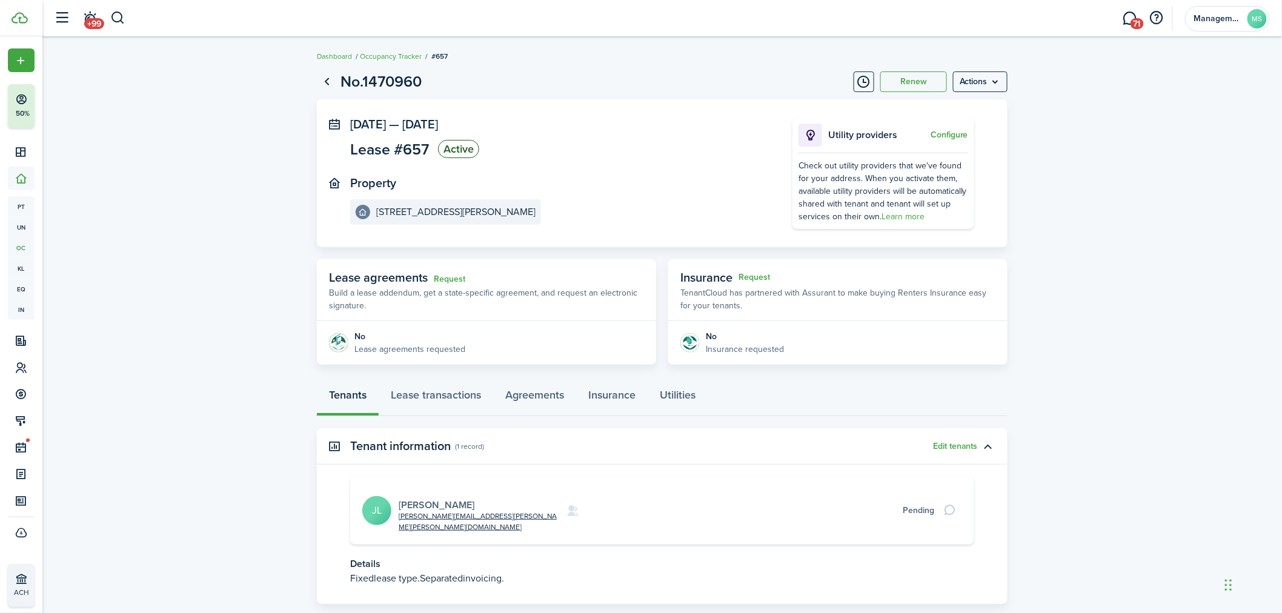
click at [447, 498] on link "[PERSON_NAME]" at bounding box center [437, 505] width 76 height 14
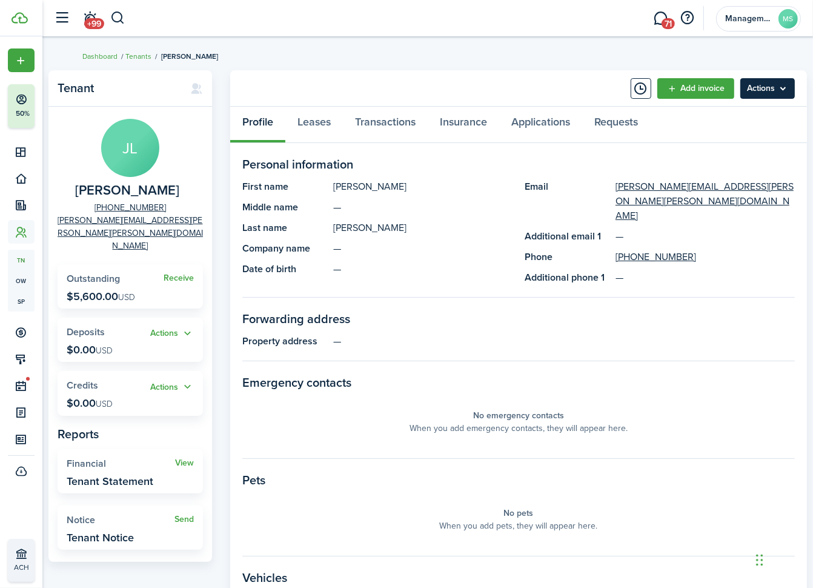
click at [773, 91] on menu-btn "Actions" at bounding box center [767, 88] width 55 height 21
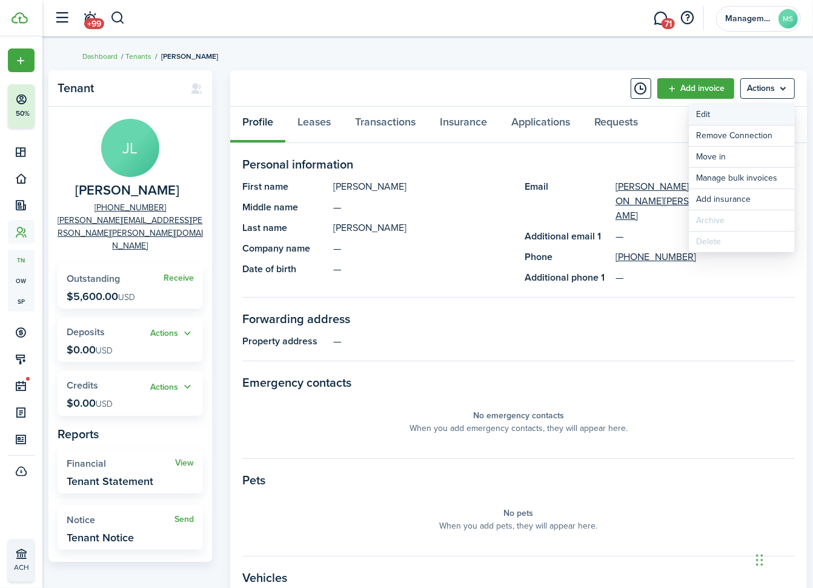
click at [743, 116] on link "Edit" at bounding box center [742, 114] width 106 height 21
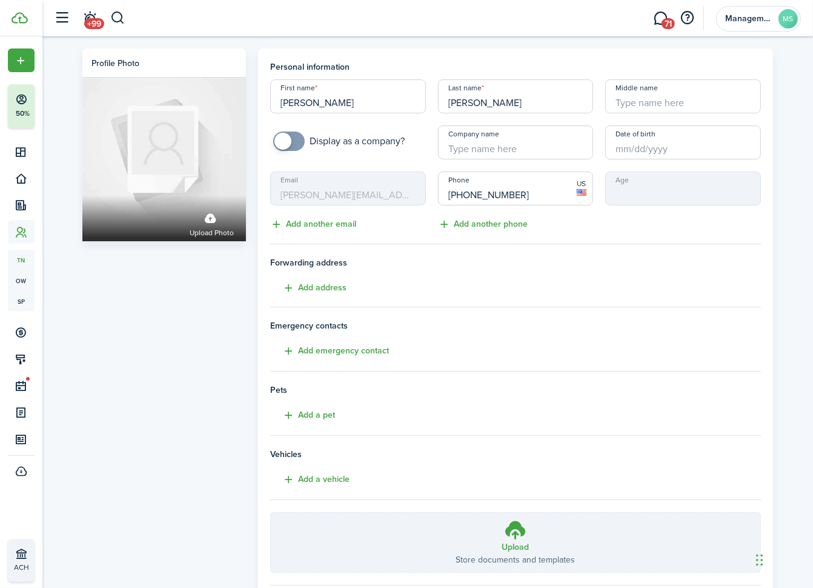
click at [662, 146] on input "Date of birth" at bounding box center [683, 142] width 156 height 34
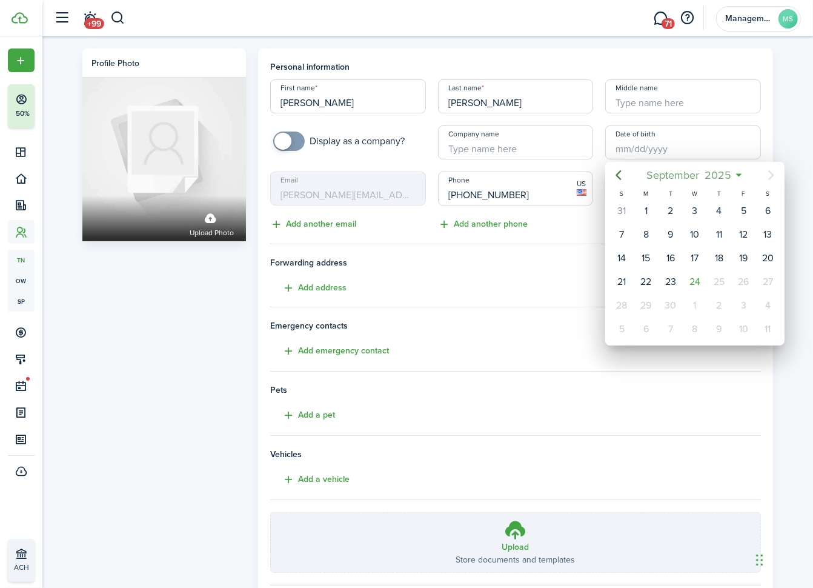
click at [685, 178] on span "September" at bounding box center [672, 175] width 58 height 22
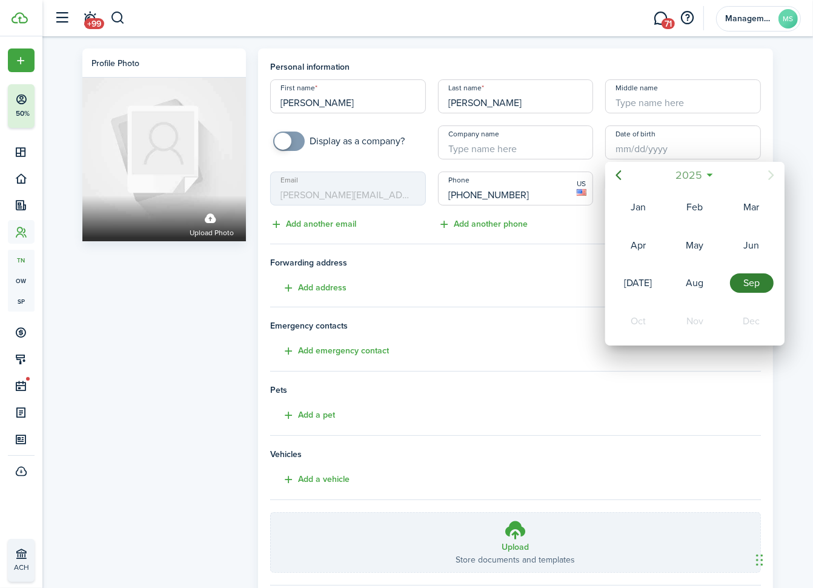
click at [685, 178] on span "2025" at bounding box center [689, 175] width 32 height 22
click at [614, 173] on icon "Previous page" at bounding box center [618, 175] width 15 height 15
click at [743, 320] on div "1993" at bounding box center [752, 320] width 44 height 19
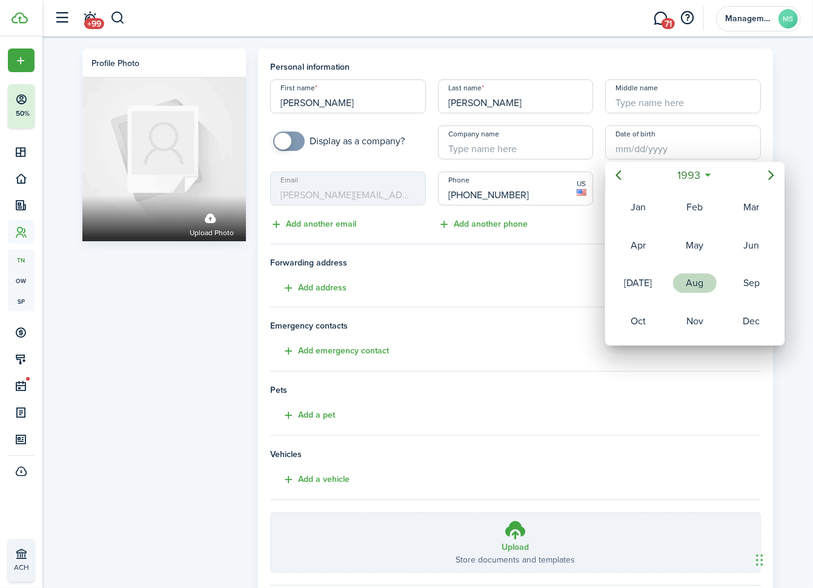
click at [700, 282] on div "Aug" at bounding box center [695, 282] width 44 height 19
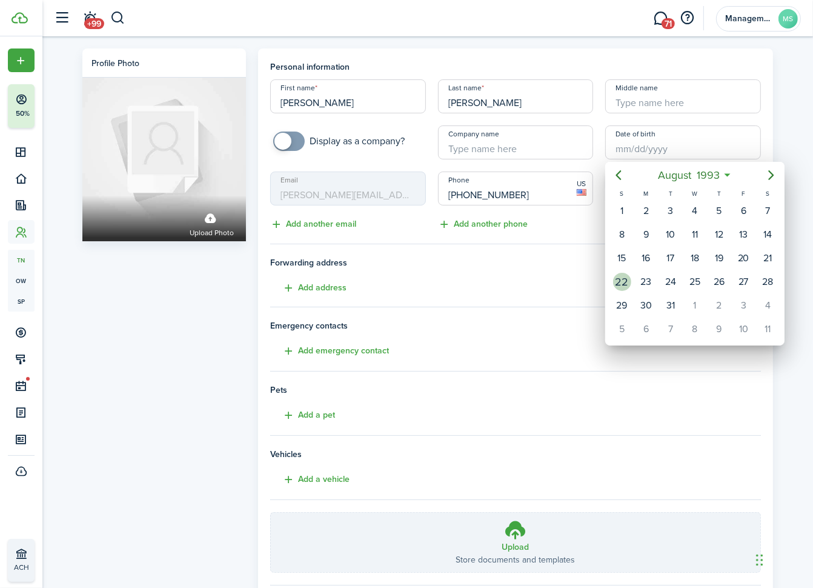
click at [631, 283] on div "22" at bounding box center [622, 281] width 24 height 23
type input "[DATE]"
type input "32"
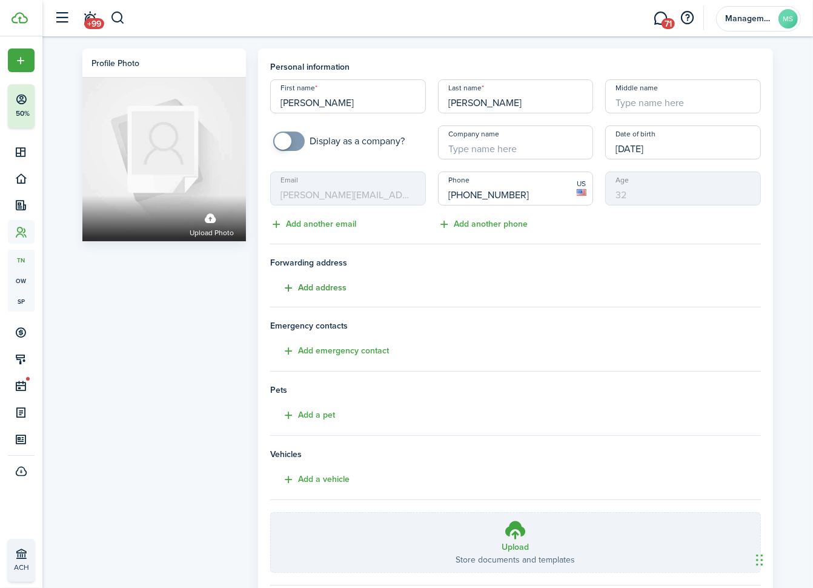
click at [330, 287] on button "Add address" at bounding box center [308, 288] width 76 height 14
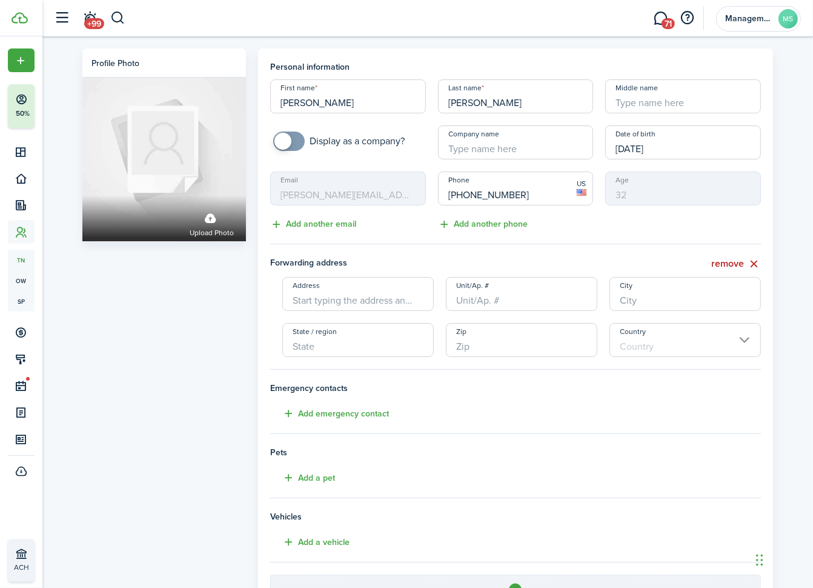
click at [330, 296] on input "Address" at bounding box center [357, 294] width 151 height 34
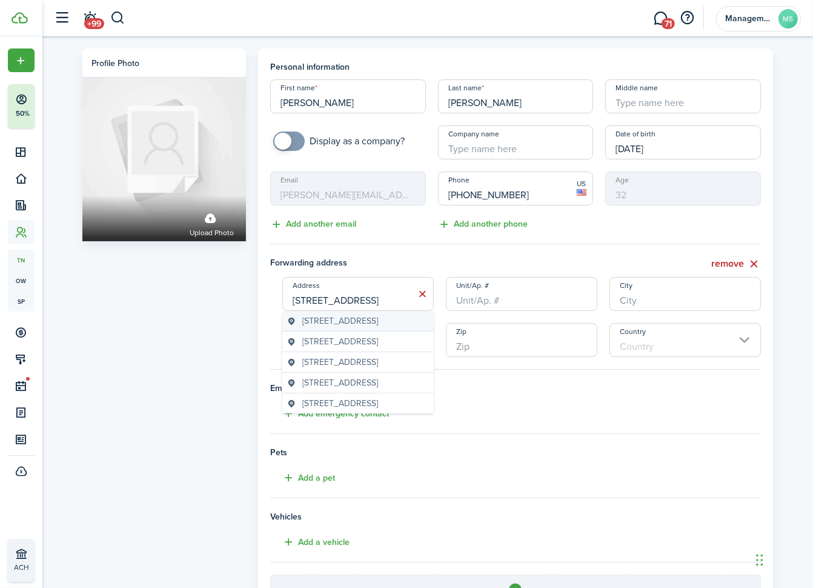
click at [335, 327] on span "[STREET_ADDRESS]" at bounding box center [340, 320] width 76 height 13
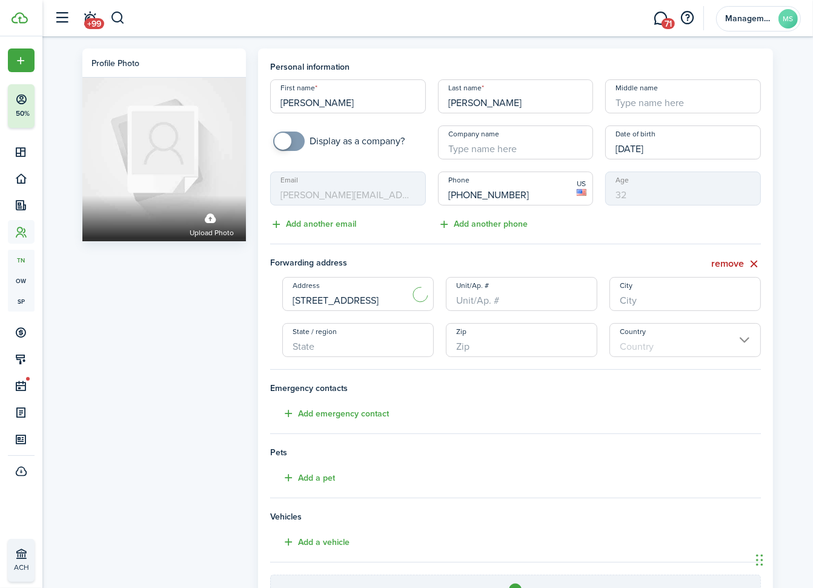
type input "[STREET_ADDRESS]"
type input "[GEOGRAPHIC_DATA]"
type input "NY"
type input "11221"
type input "[GEOGRAPHIC_DATA]"
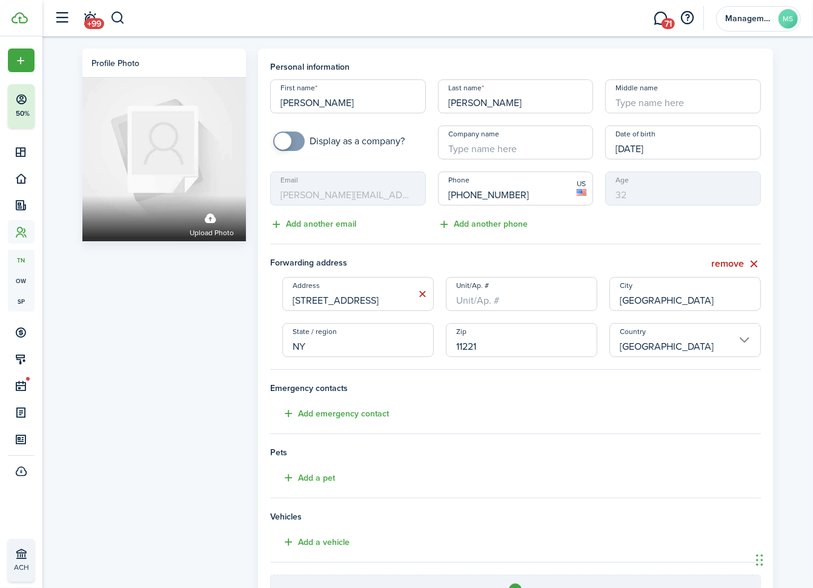
click at [493, 302] on input "Unit/Ap. #" at bounding box center [521, 294] width 151 height 34
type input "4"
click at [319, 479] on button "Add a pet" at bounding box center [302, 478] width 65 height 14
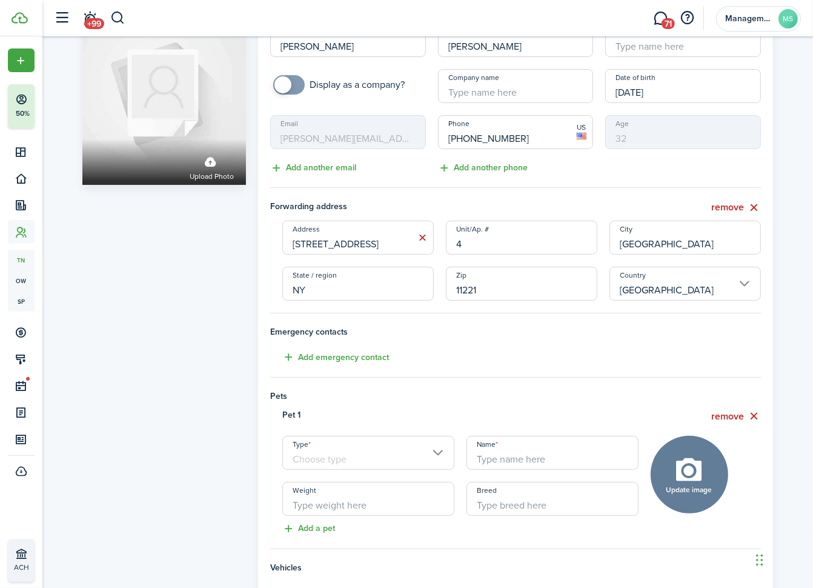
scroll to position [135, 0]
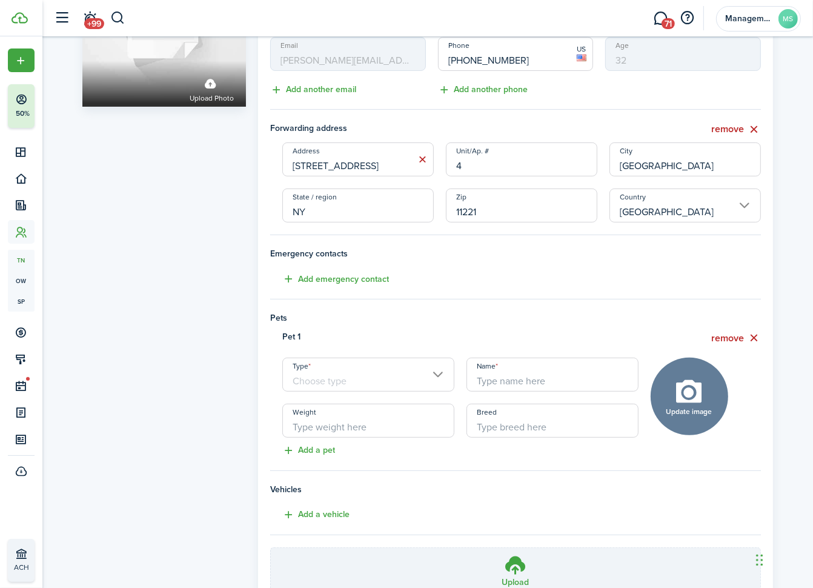
click at [395, 382] on input "Type" at bounding box center [368, 374] width 172 height 34
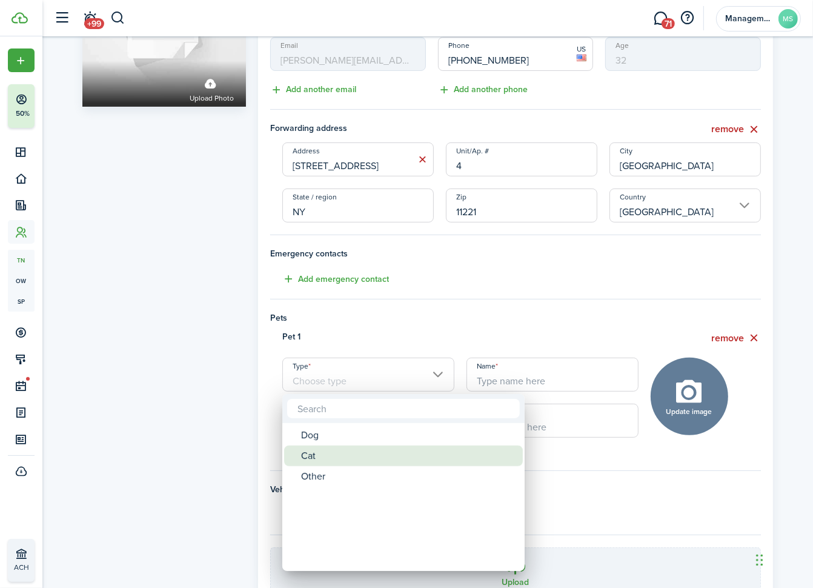
click at [304, 453] on div "Cat" at bounding box center [408, 455] width 214 height 21
type input "Cat"
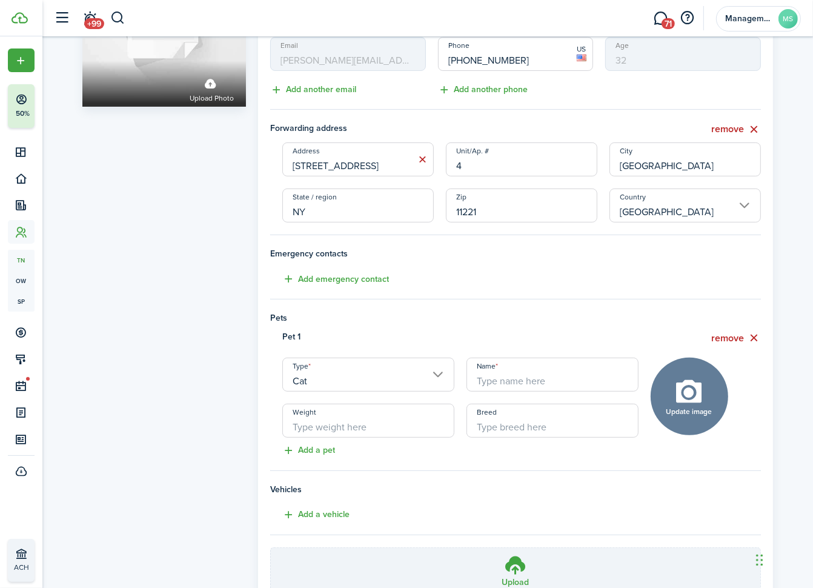
click at [562, 383] on input "Name" at bounding box center [553, 374] width 172 height 34
type input "notsure"
click at [536, 263] on tenant-form "Personal information First name [PERSON_NAME] Last name [PERSON_NAME] Middle na…" at bounding box center [515, 267] width 491 height 682
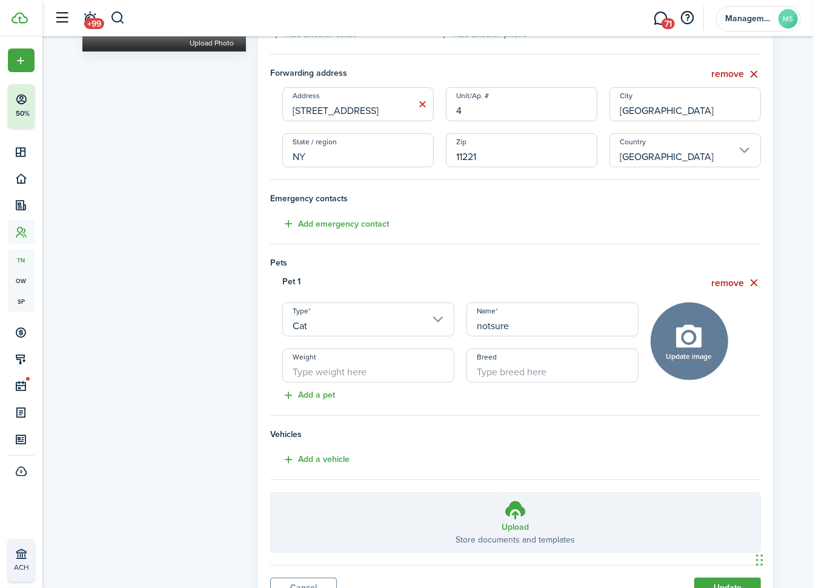
scroll to position [246, 0]
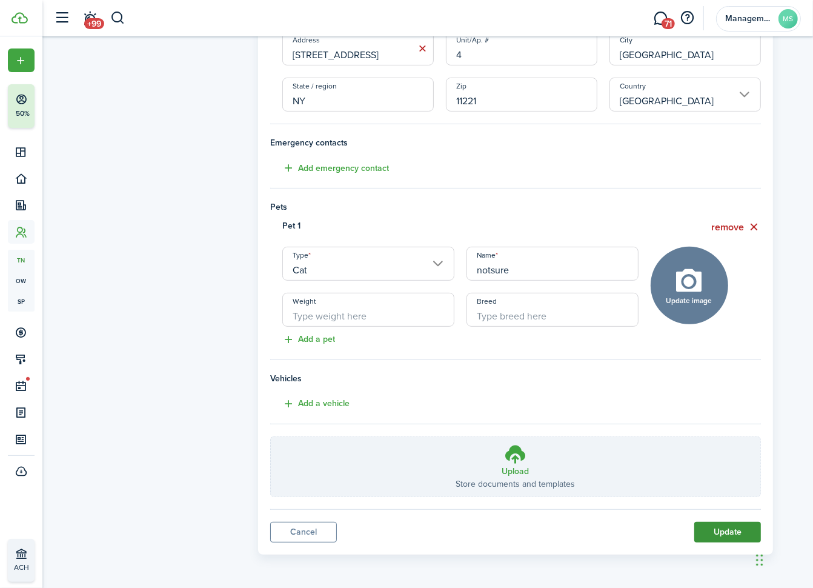
click at [717, 532] on button "Update" at bounding box center [727, 532] width 67 height 21
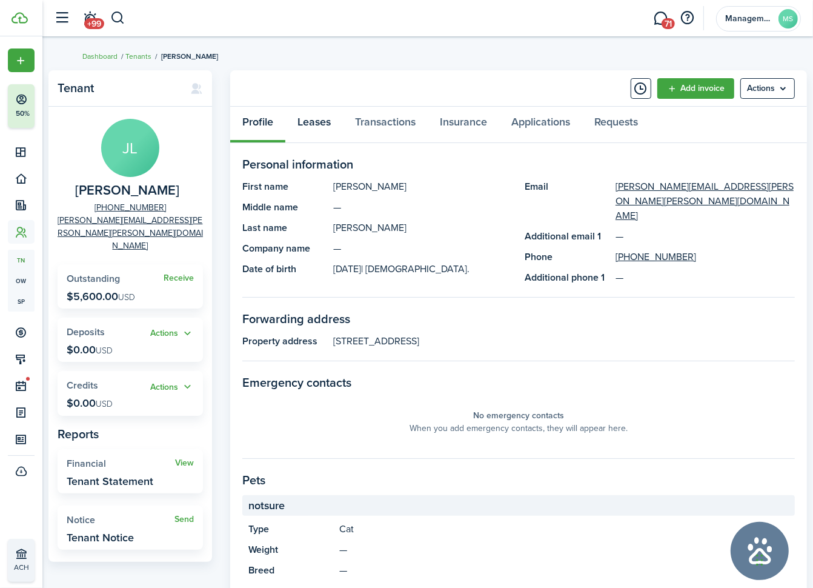
click at [310, 119] on link "Leases" at bounding box center [314, 125] width 58 height 36
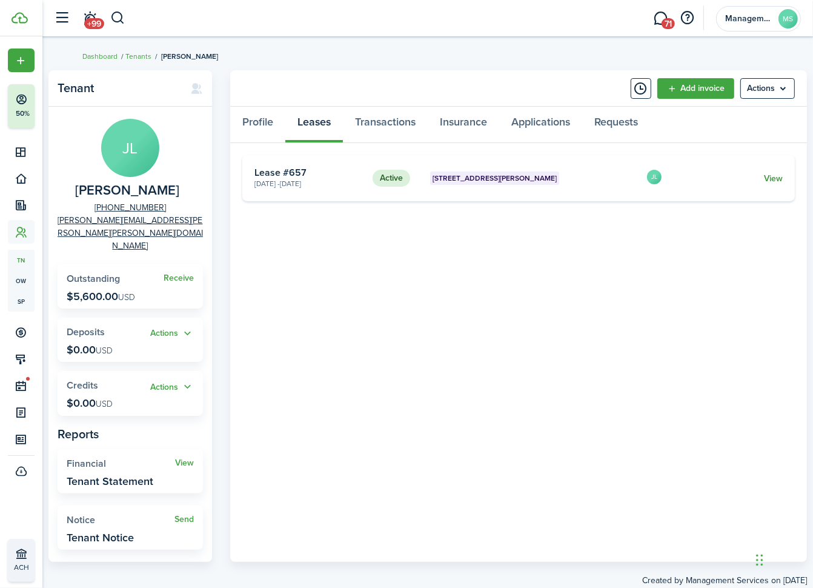
click at [770, 176] on link "View" at bounding box center [773, 178] width 19 height 13
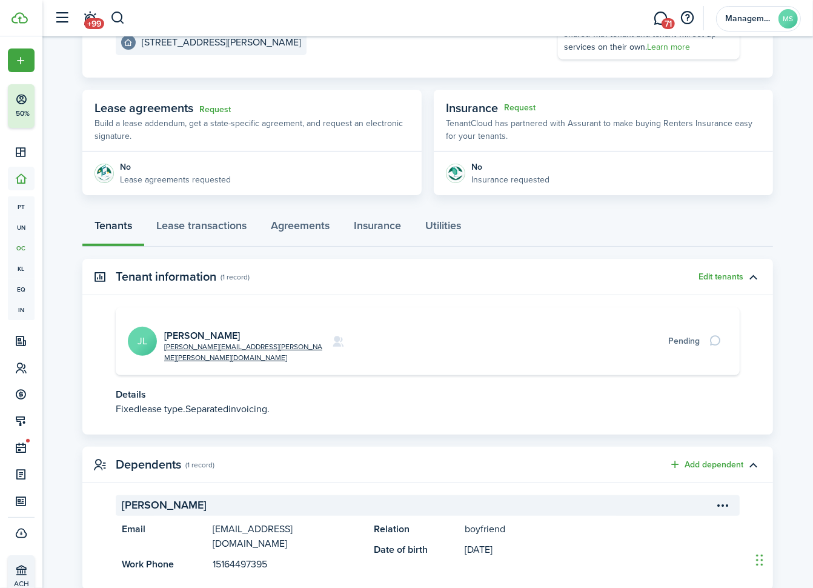
scroll to position [176, 0]
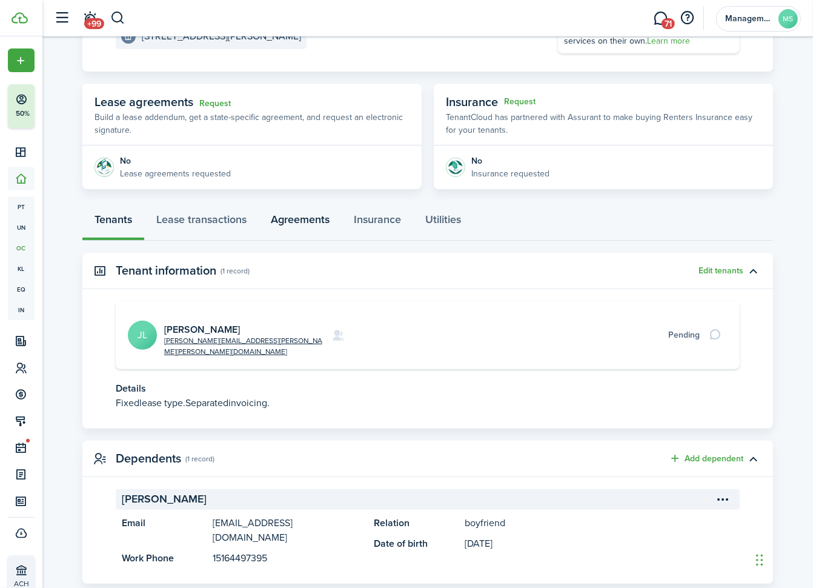
click at [311, 219] on link "Agreements" at bounding box center [300, 222] width 83 height 36
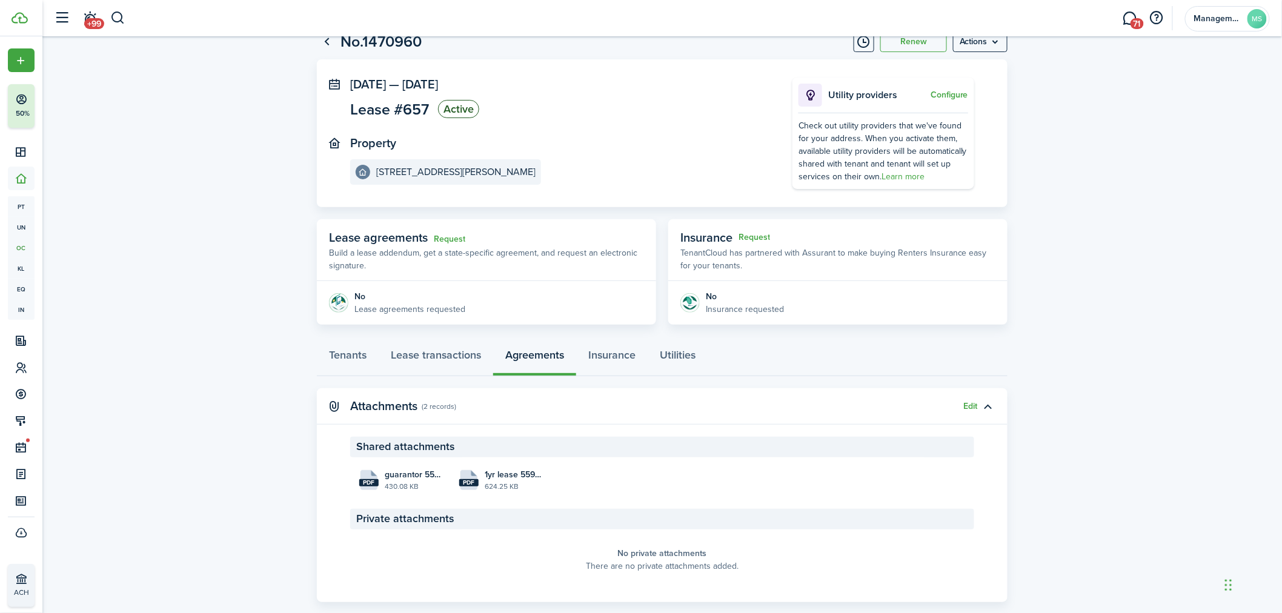
scroll to position [62, 0]
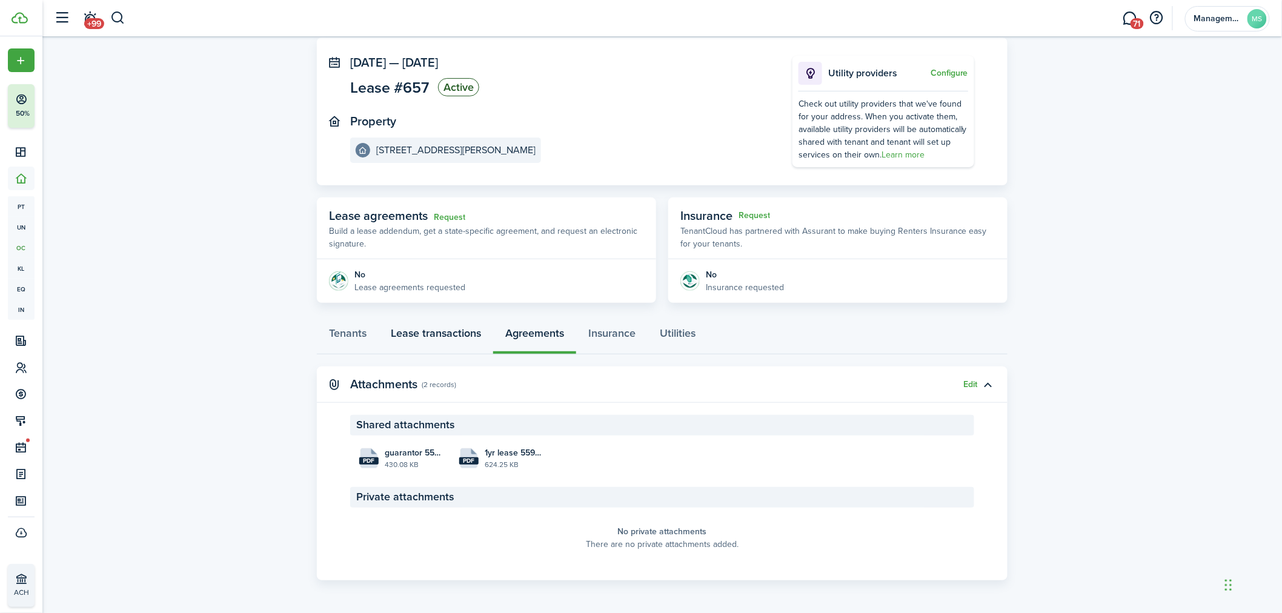
click at [423, 333] on link "Lease transactions" at bounding box center [436, 336] width 115 height 36
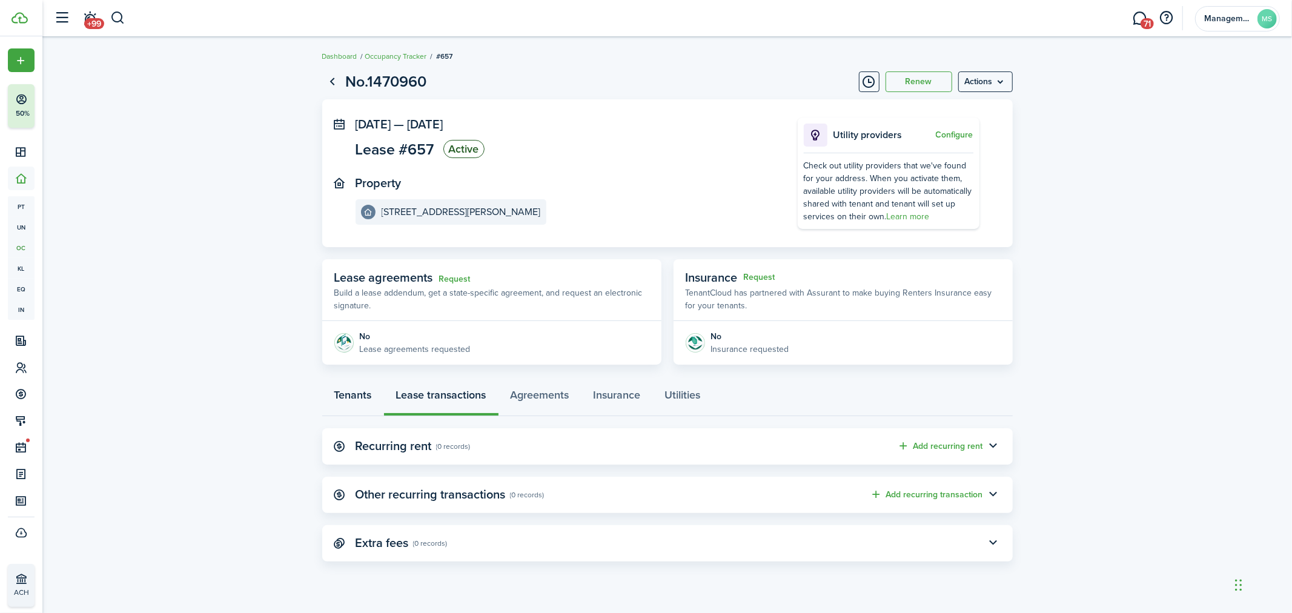
click at [361, 389] on link "Tenants" at bounding box center [353, 398] width 62 height 36
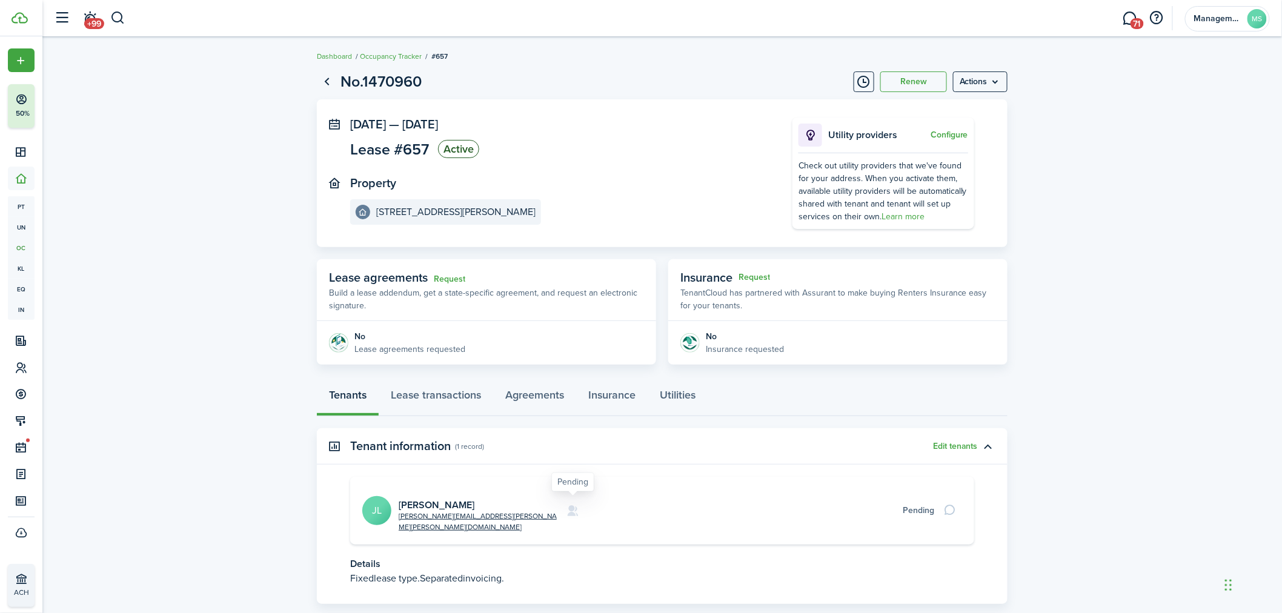
click at [570, 505] on icon at bounding box center [573, 511] width 13 height 12
click at [953, 502] on div at bounding box center [952, 510] width 21 height 17
click at [456, 499] on link "[PERSON_NAME]" at bounding box center [437, 505] width 76 height 14
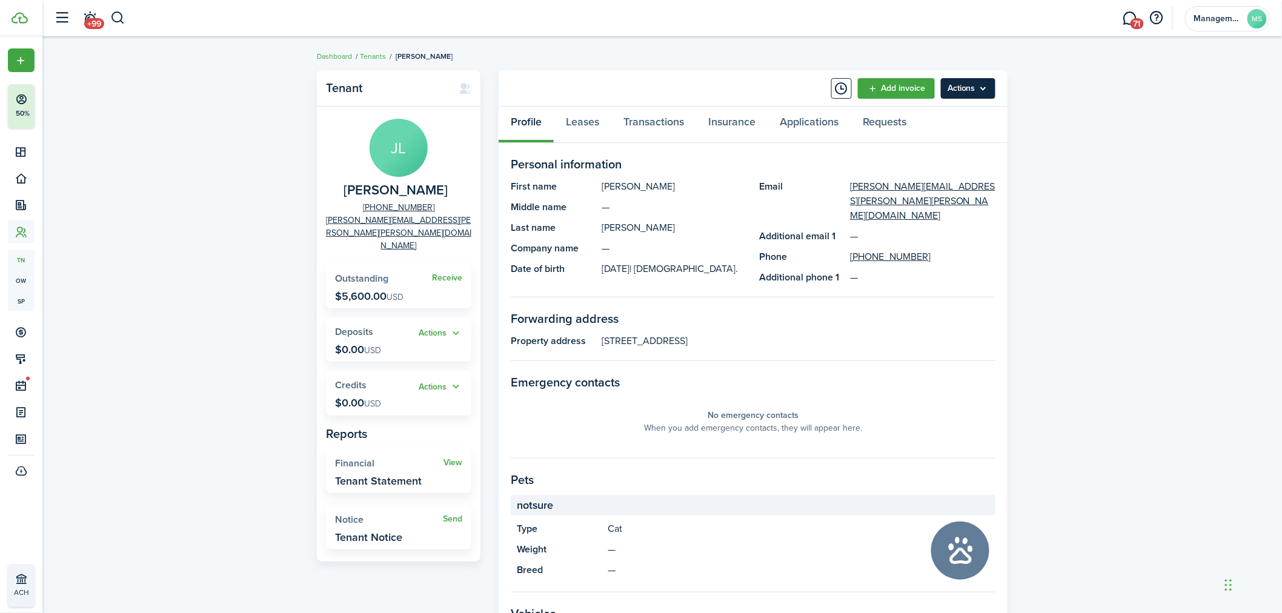
click at [969, 90] on menu-btn "Actions" at bounding box center [968, 88] width 55 height 21
click at [814, 124] on link "Applications" at bounding box center [809, 125] width 83 height 36
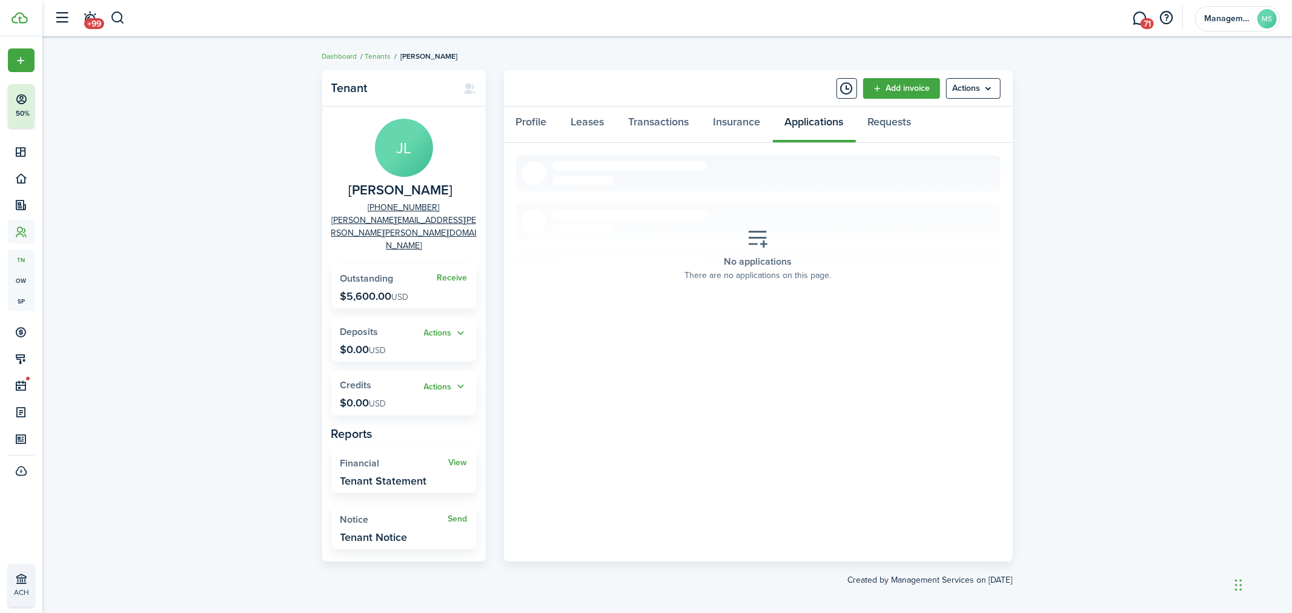
click at [759, 240] on icon at bounding box center [759, 238] width 22 height 21
click at [974, 88] on menu-btn "Actions" at bounding box center [973, 88] width 55 height 21
click at [1049, 127] on div "Tenant [PERSON_NAME] [PHONE_NUMBER] [PERSON_NAME][EMAIL_ADDRESS][PERSON_NAME][P…" at bounding box center [667, 328] width 1250 height 528
click at [467, 88] on icon at bounding box center [470, 88] width 13 height 12
click at [1228, 11] on account-user-avatar "Management Services MS" at bounding box center [1237, 18] width 85 height 25
